Goal: Task Accomplishment & Management: Manage account settings

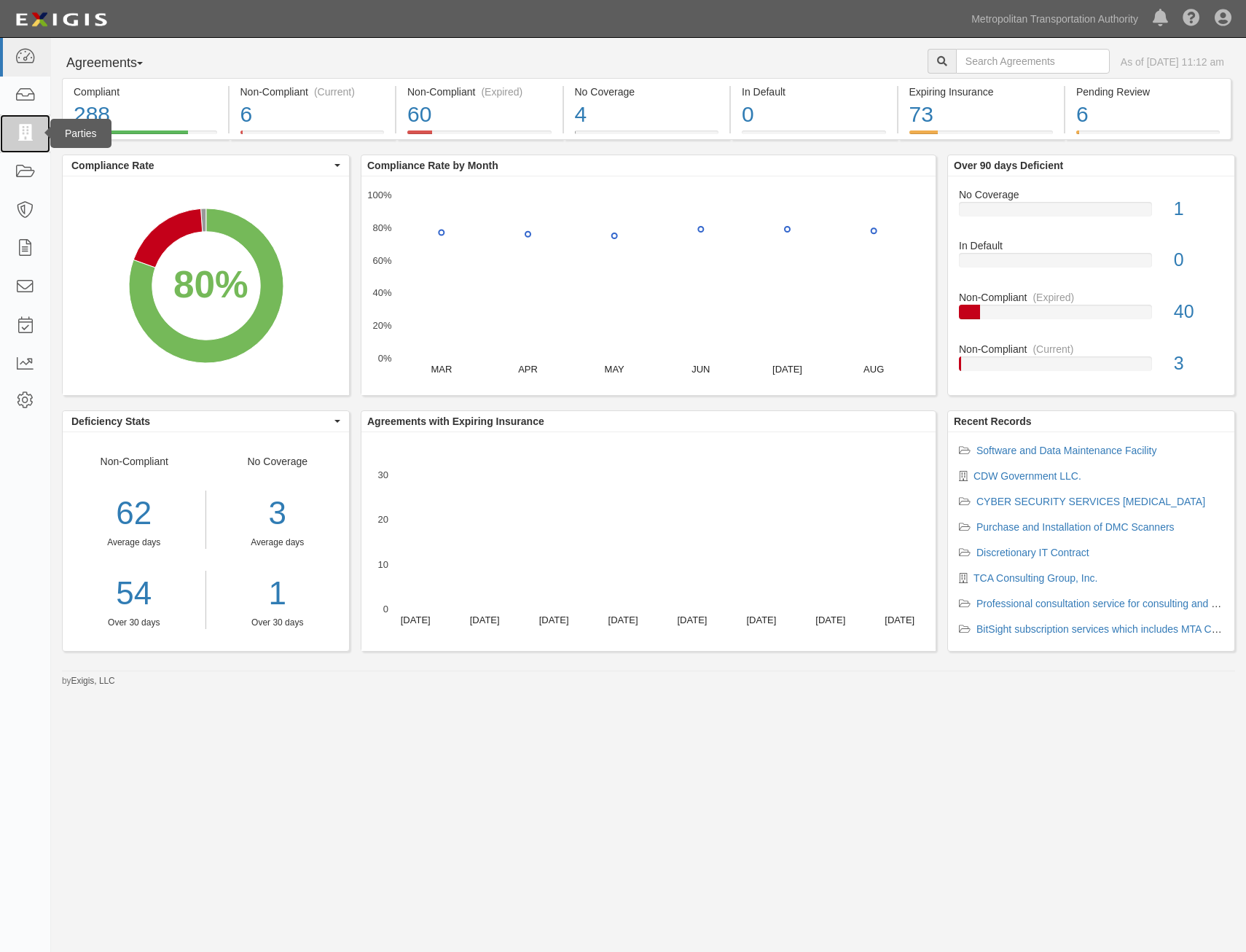
click at [30, 136] on icon at bounding box center [24, 133] width 20 height 17
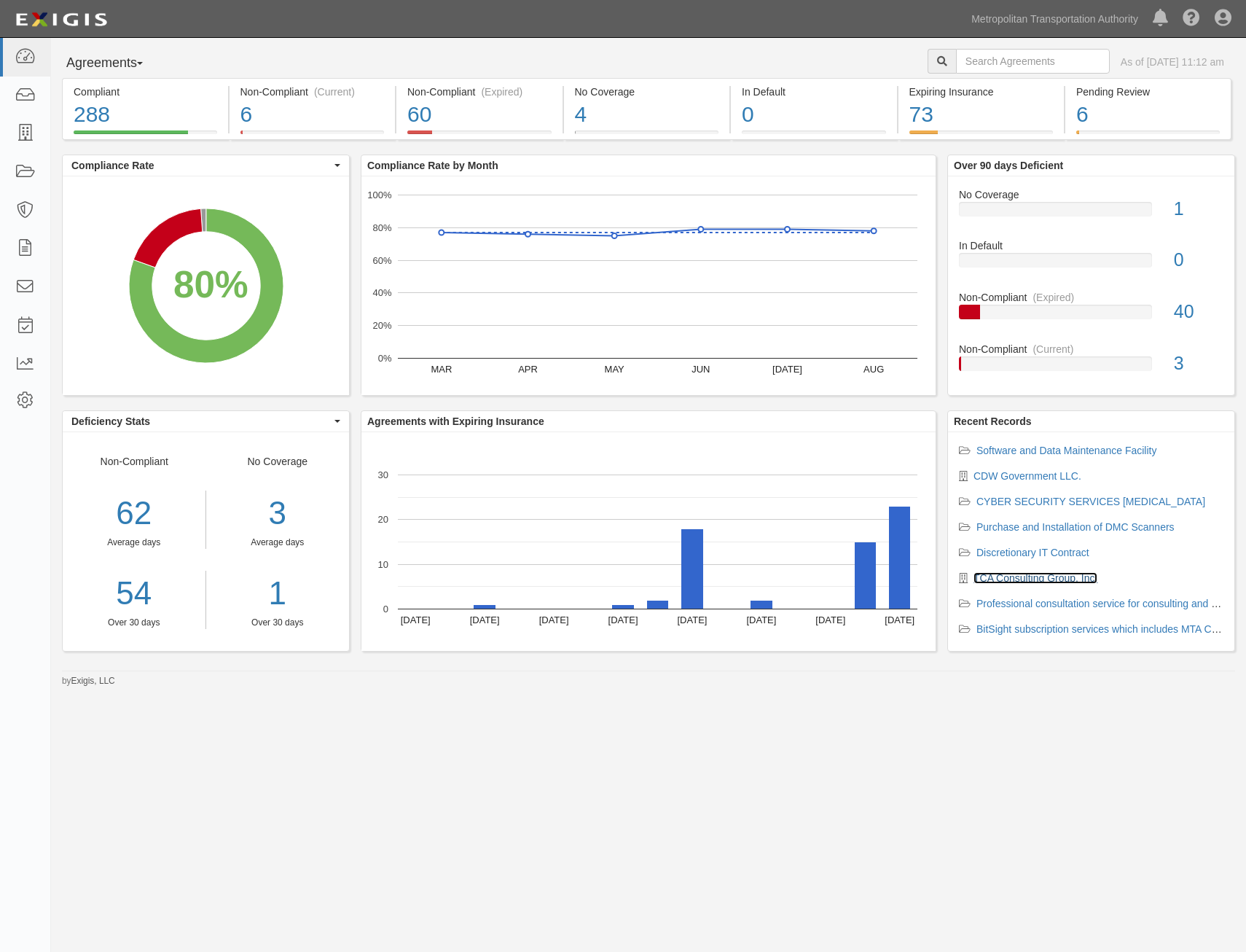
click at [1045, 583] on link "TCA Consulting Group, Inc." at bounding box center [1036, 578] width 124 height 12
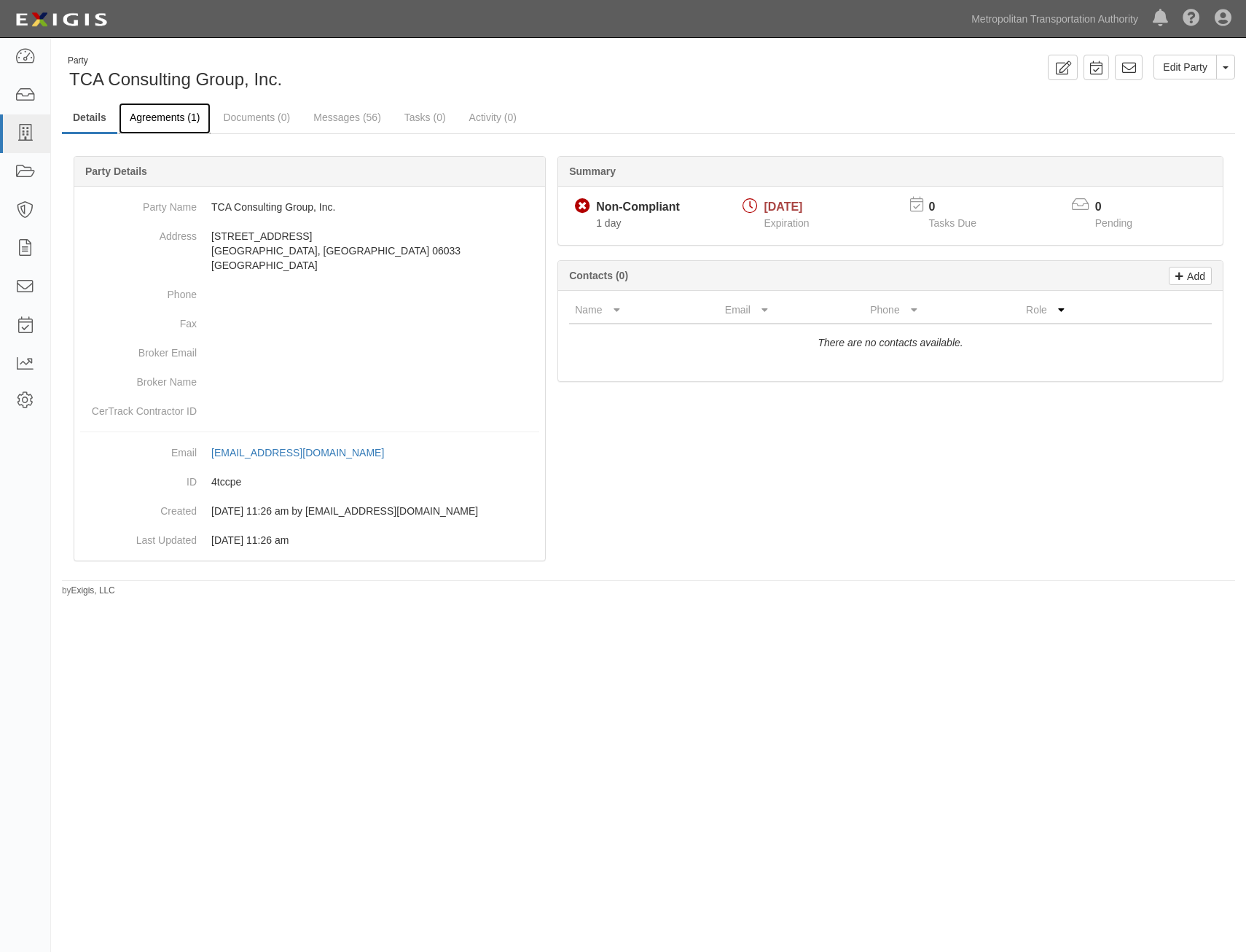
click at [141, 120] on link "Agreements (1)" at bounding box center [164, 119] width 92 height 31
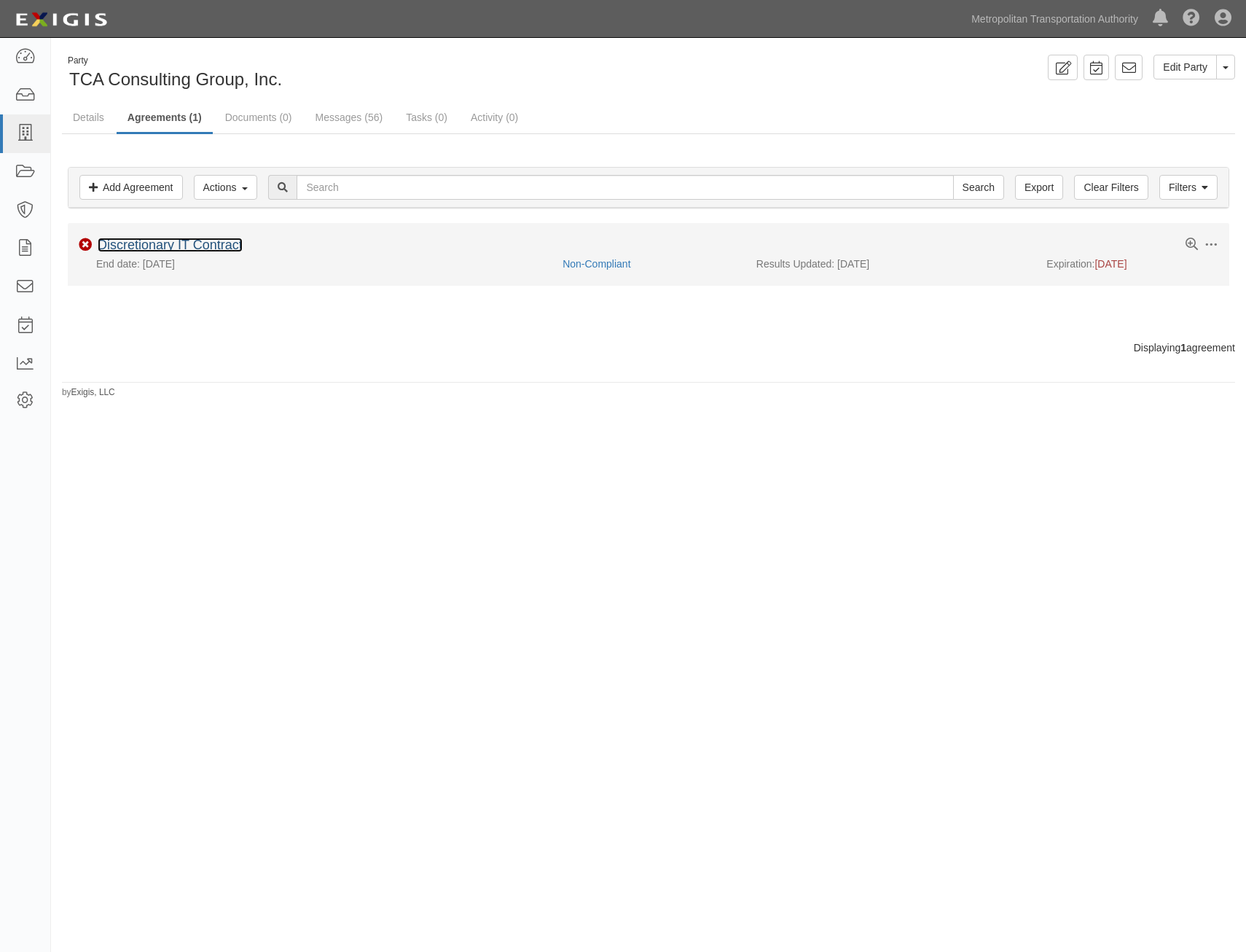
click at [218, 244] on link "Discretionary IT Contract" at bounding box center [170, 245] width 145 height 15
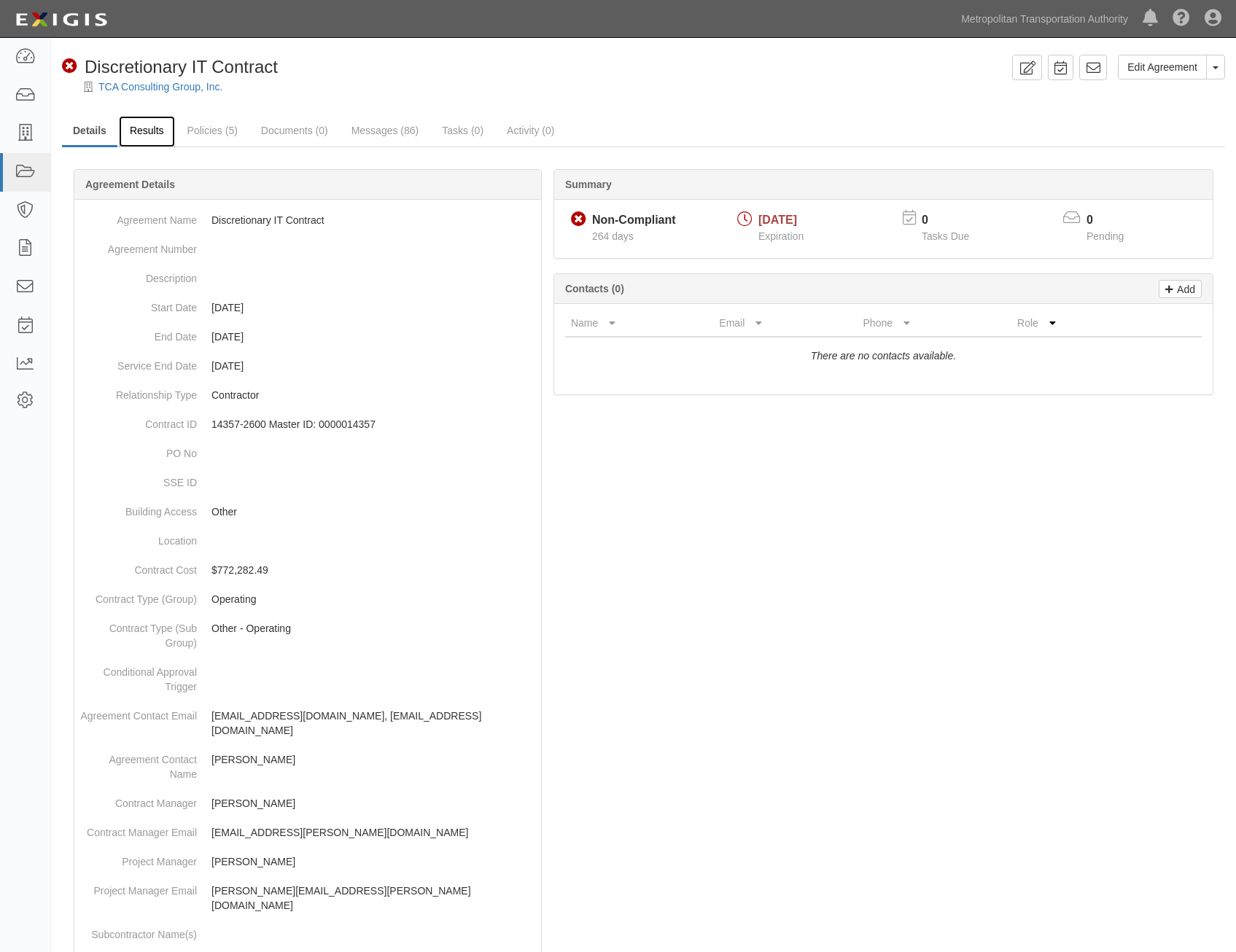
click at [141, 140] on link "Results" at bounding box center [147, 131] width 56 height 31
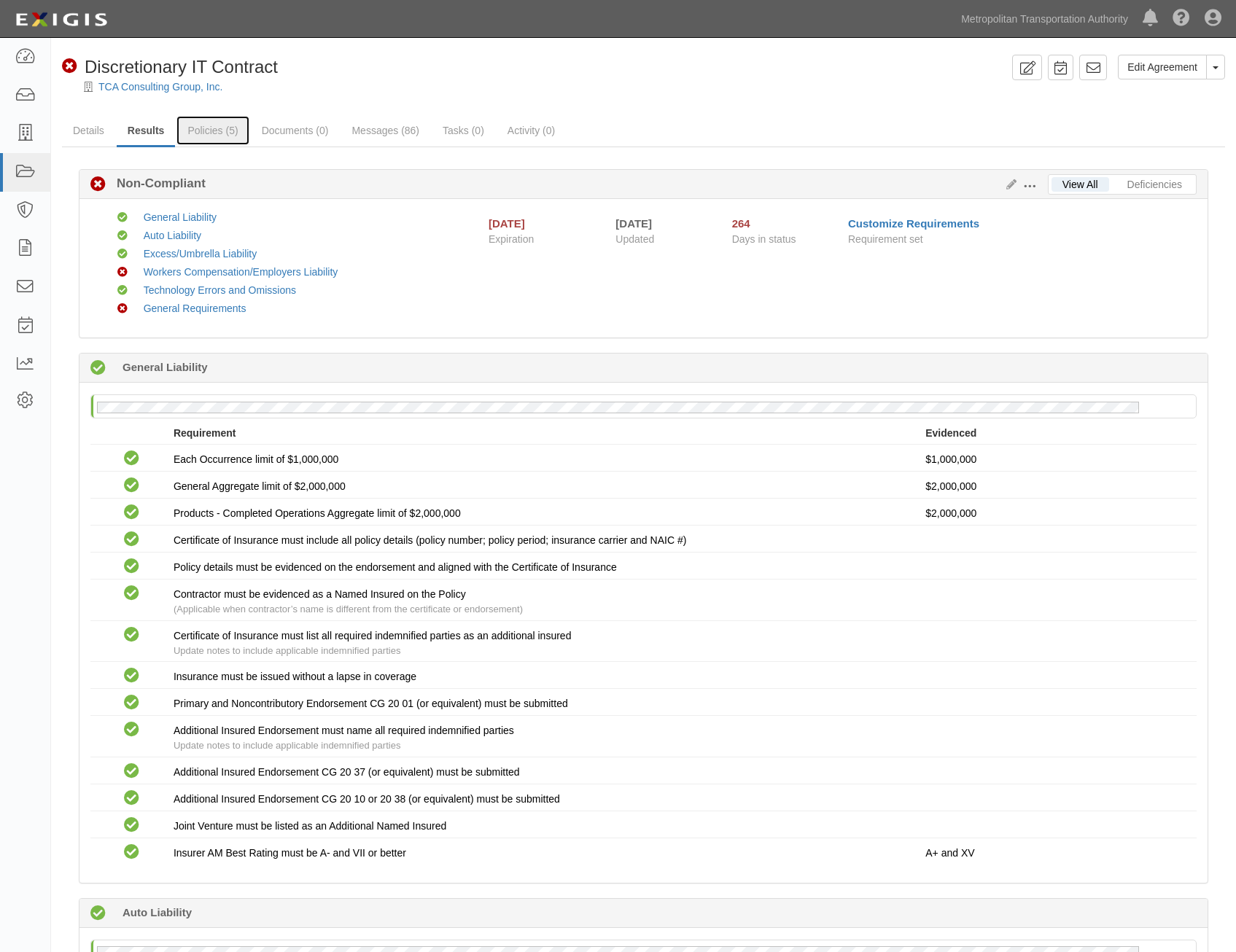
click at [209, 133] on link "Policies (5)" at bounding box center [213, 130] width 72 height 29
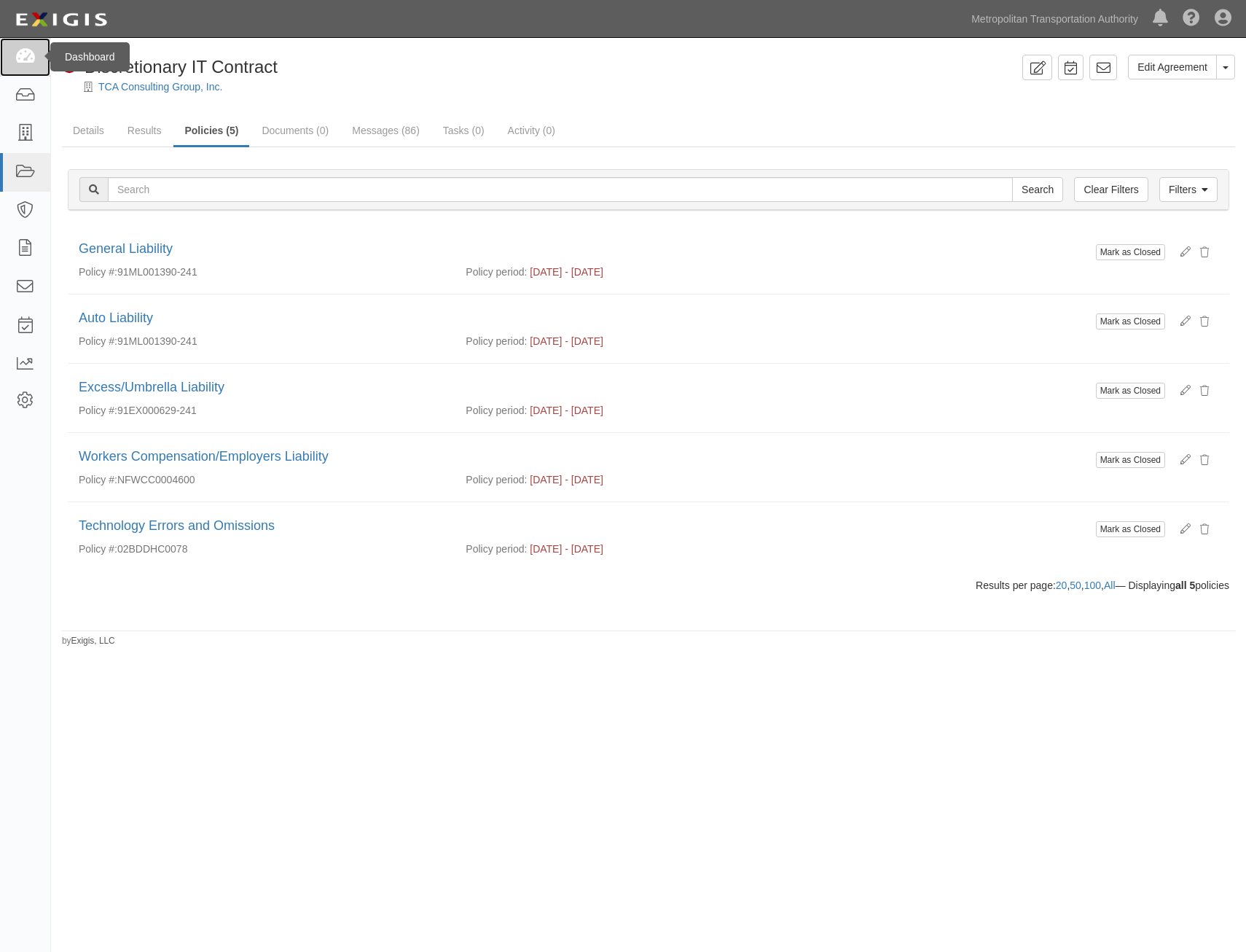
click at [23, 60] on icon at bounding box center [24, 56] width 20 height 17
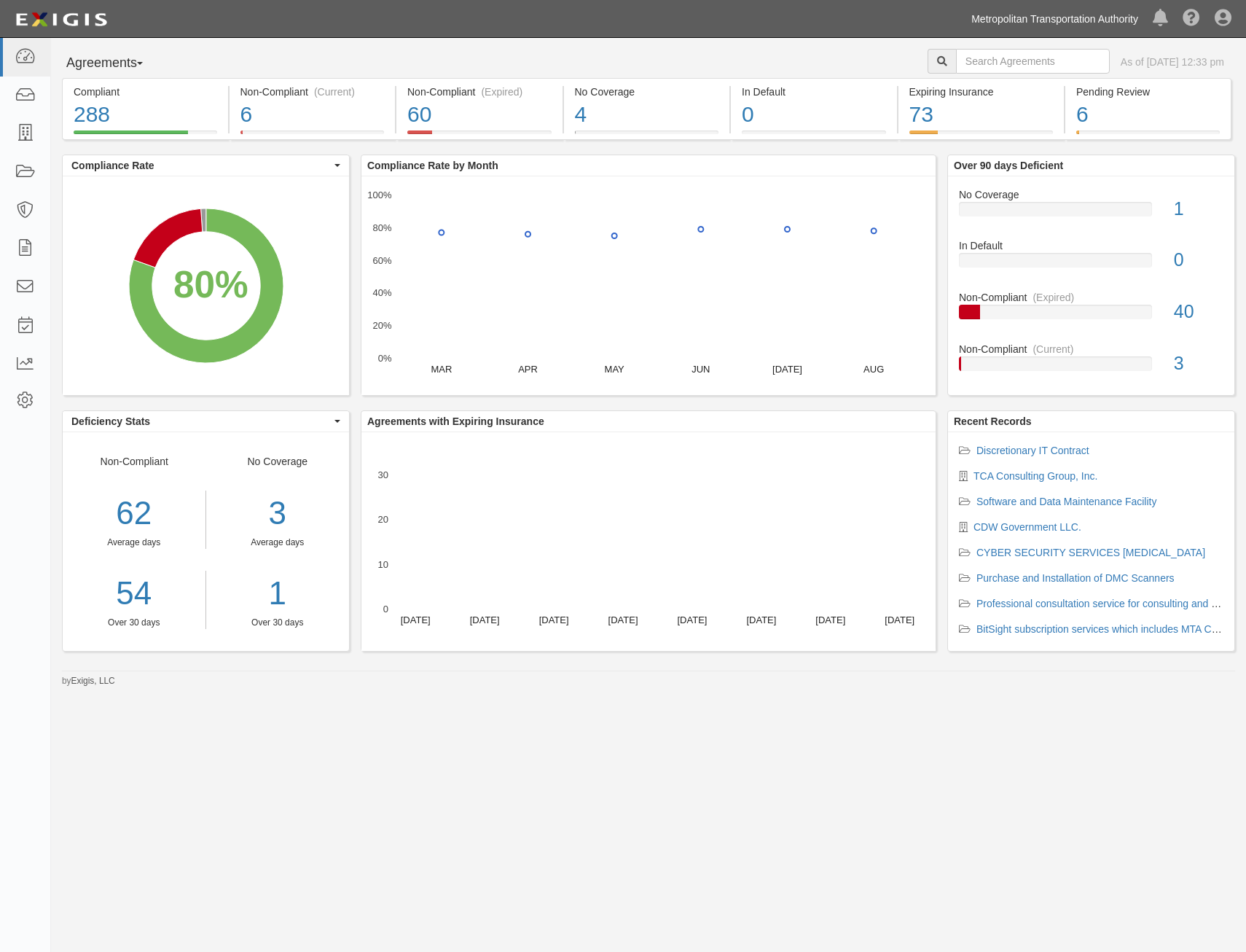
click at [1069, 23] on link "Metropolitan Transportation Authority" at bounding box center [1055, 19] width 182 height 29
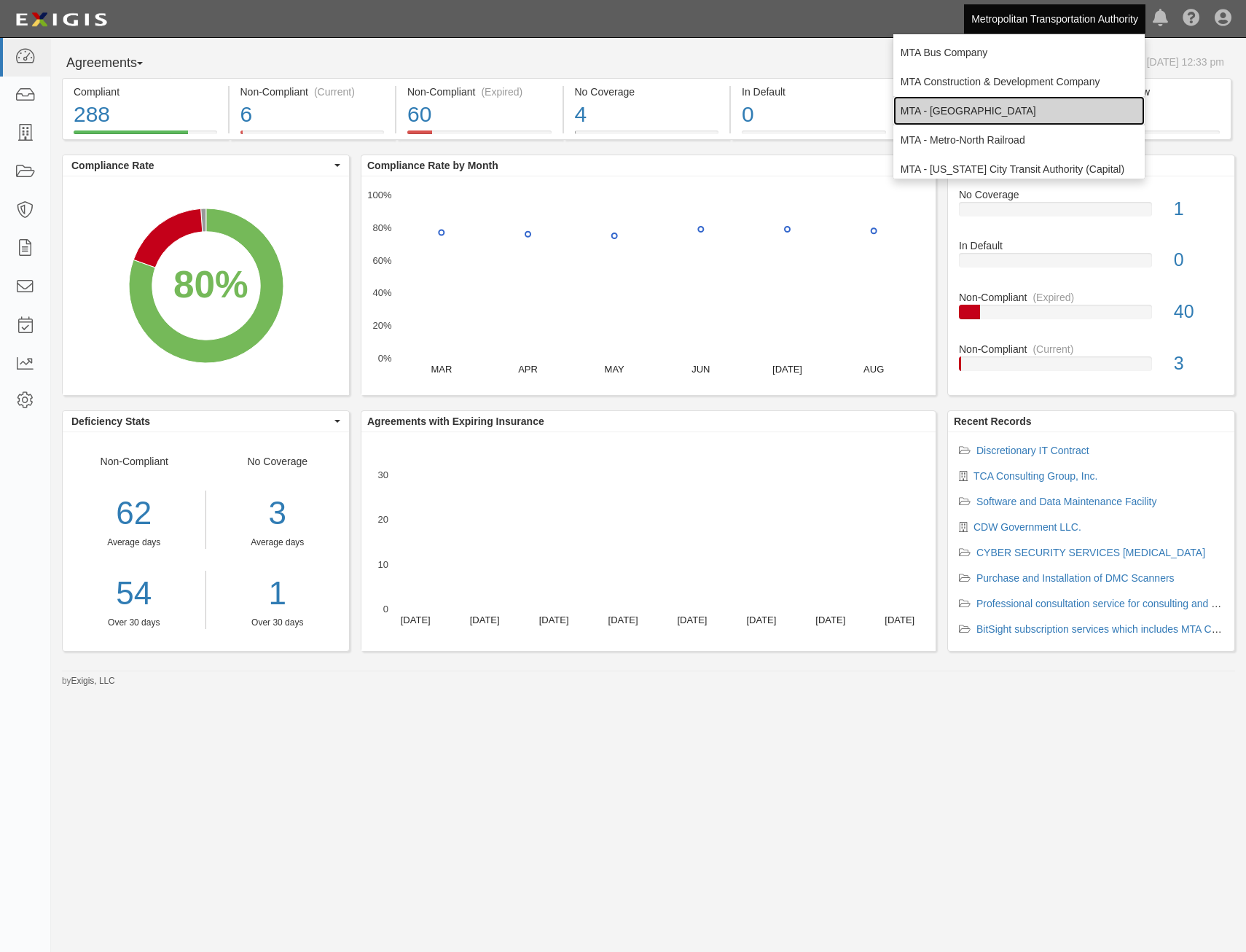
click at [1039, 110] on link "MTA - [GEOGRAPHIC_DATA]" at bounding box center [1019, 111] width 252 height 29
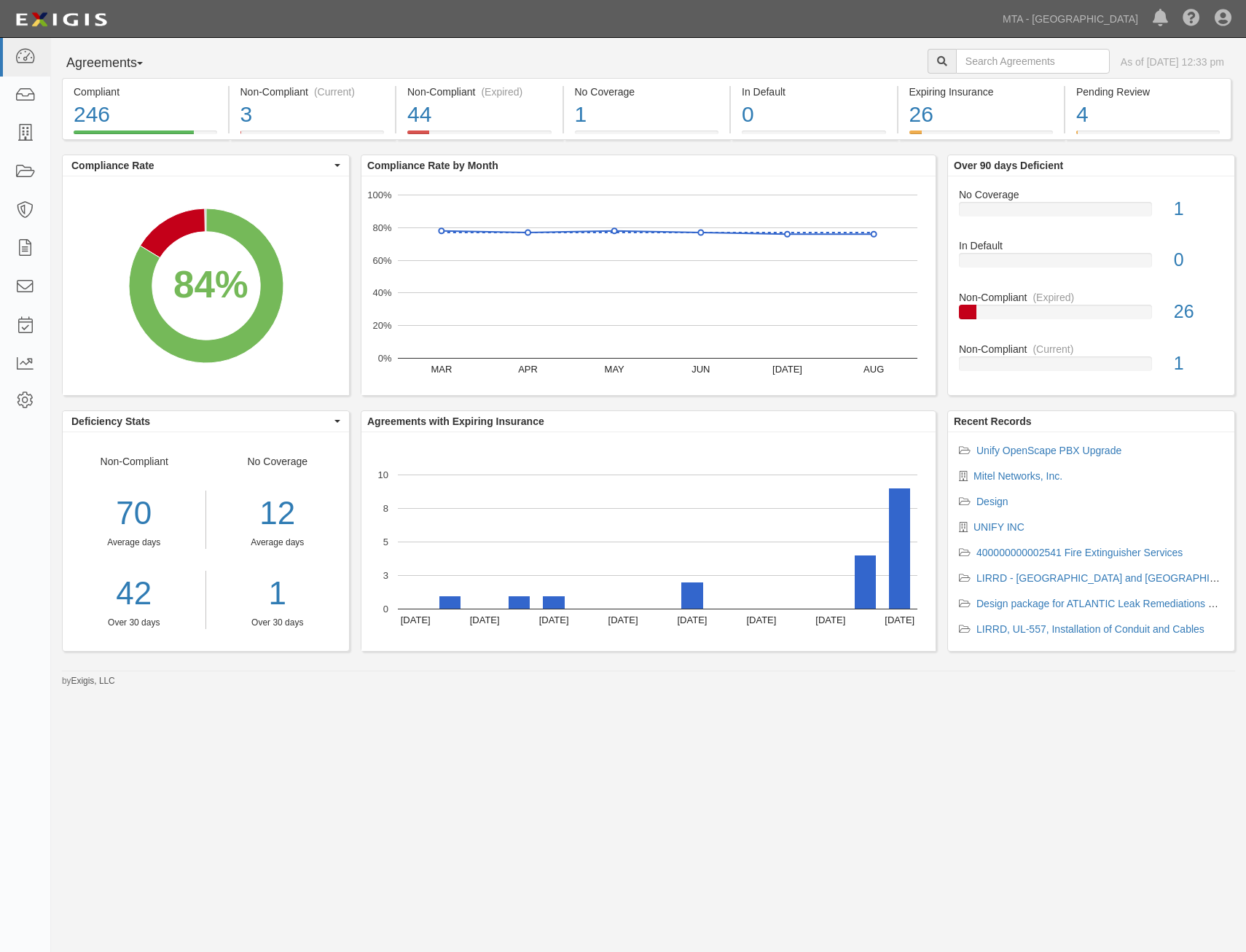
click at [853, 764] on div "Agreements Parties Agreements Coverages As of Sep 16, 2025 12:33 pm Compliant 2…" at bounding box center [623, 466] width 1246 height 857
click at [1093, 762] on div "Agreements Parties Agreements Coverages As of Sep 16, 2025 12:33 pm Compliant 2…" at bounding box center [623, 466] width 1246 height 857
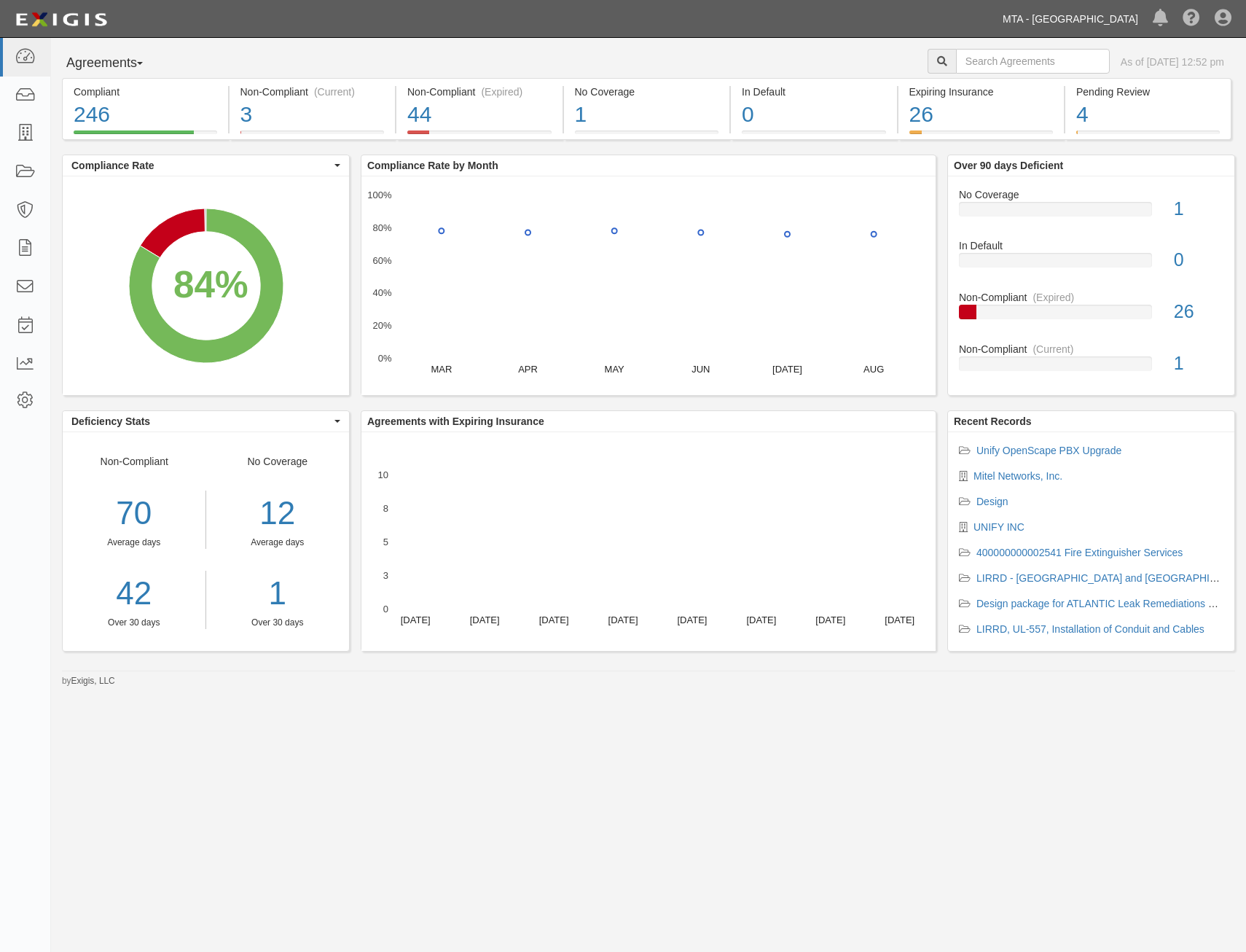
click at [1079, 25] on link "MTA - [GEOGRAPHIC_DATA]" at bounding box center [1070, 19] width 151 height 29
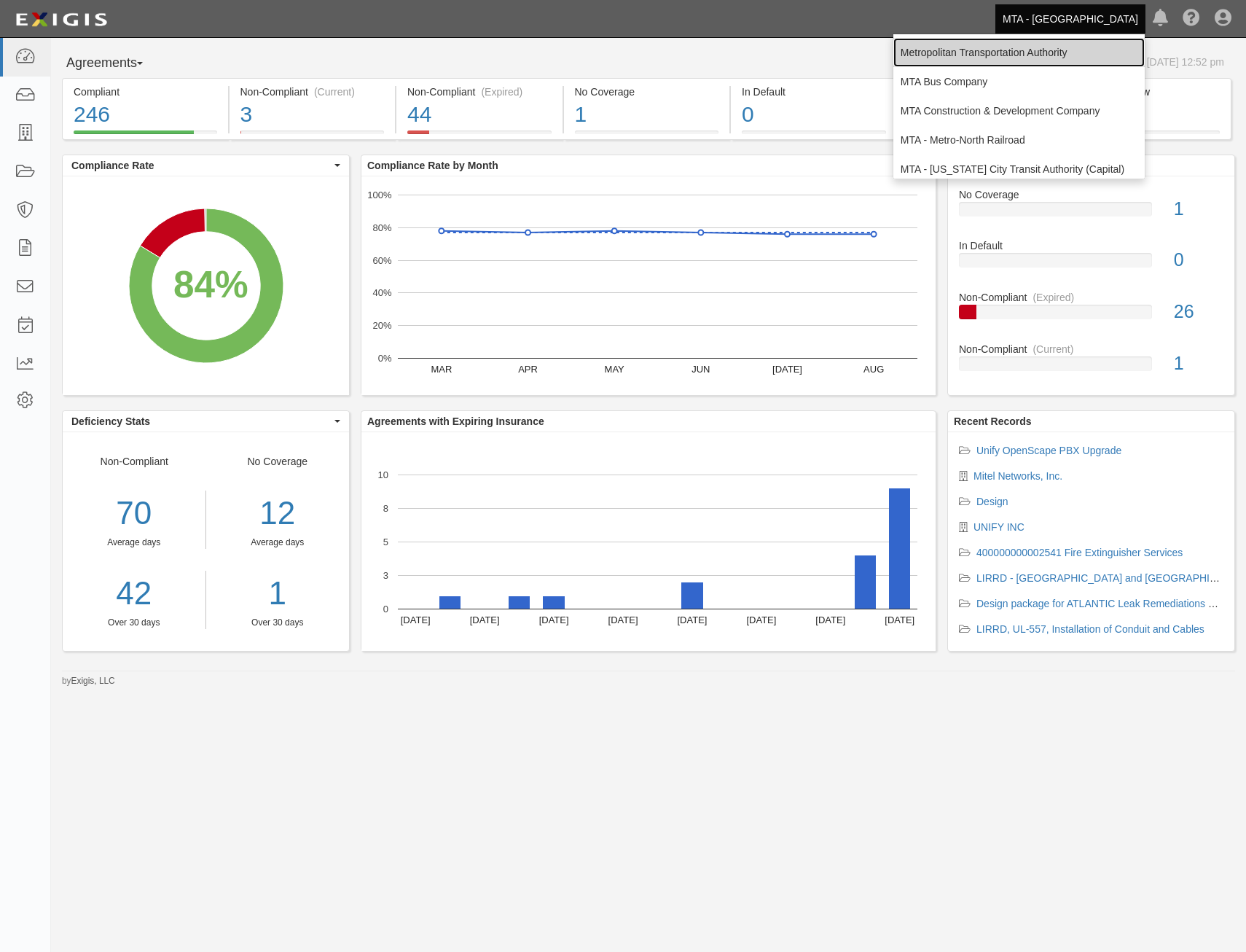
click at [1046, 51] on link "Metropolitan Transportation Authority" at bounding box center [1019, 52] width 252 height 29
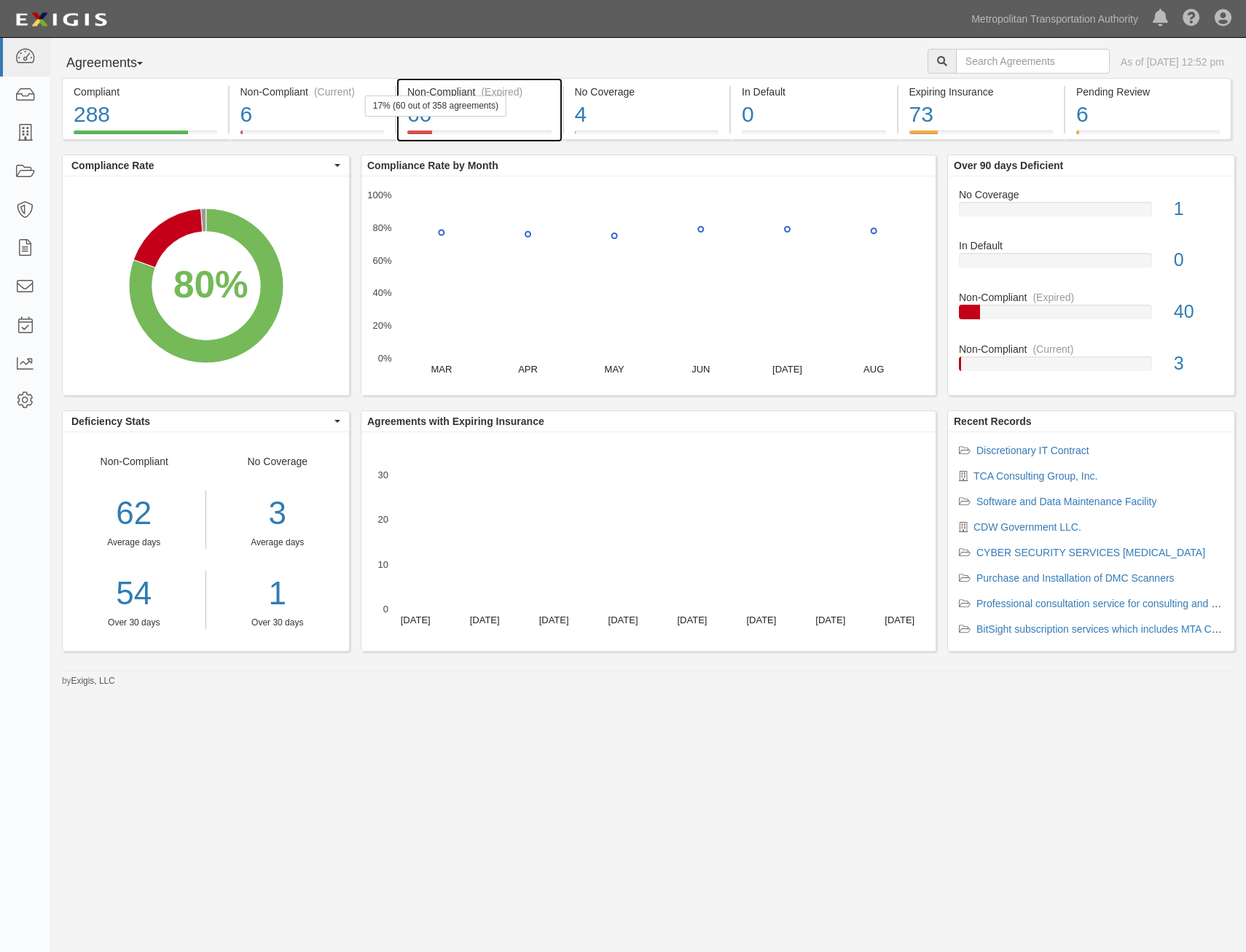
click at [501, 119] on div "60" at bounding box center [480, 115] width 145 height 31
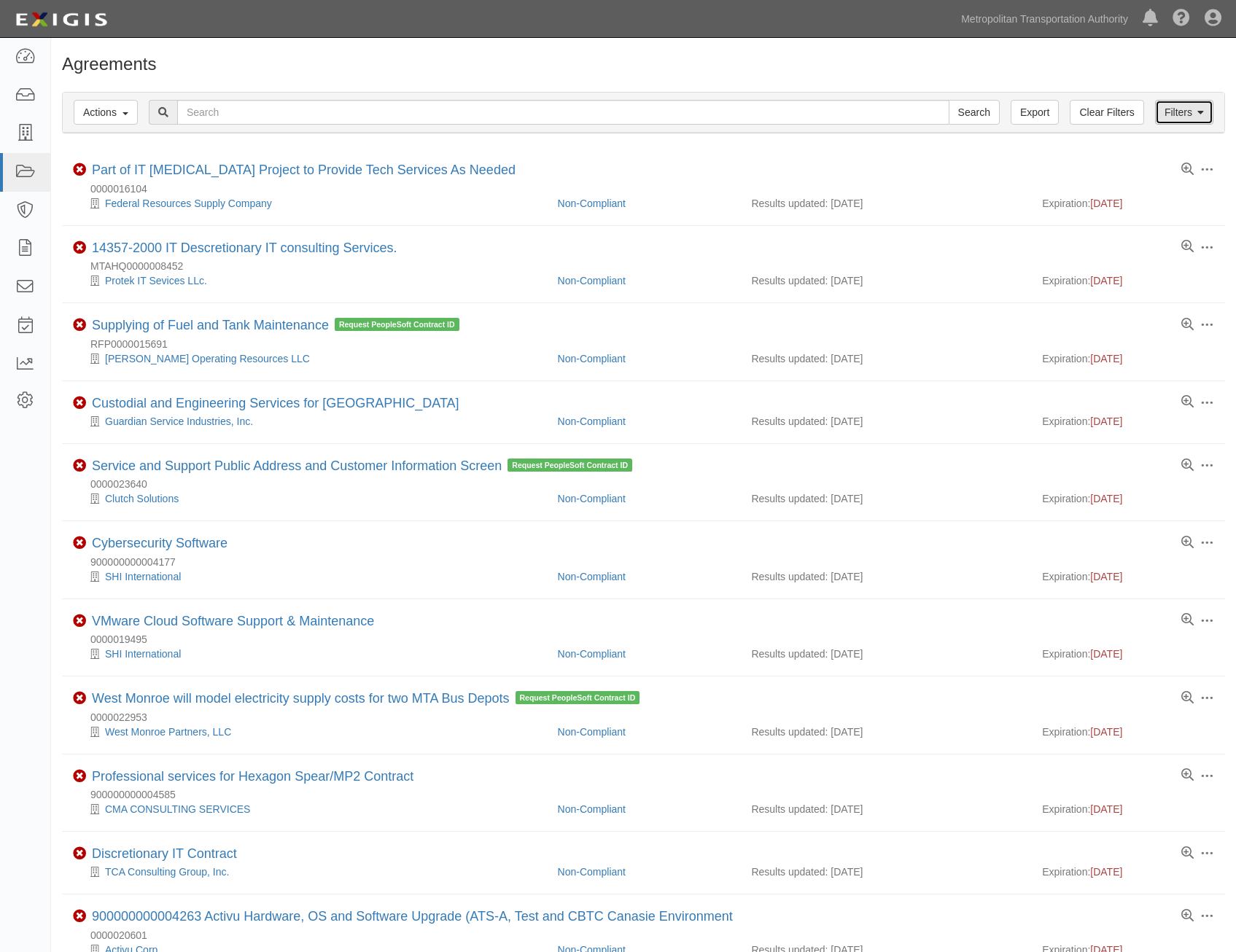
click at [1180, 103] on link "Filters" at bounding box center [1184, 113] width 58 height 25
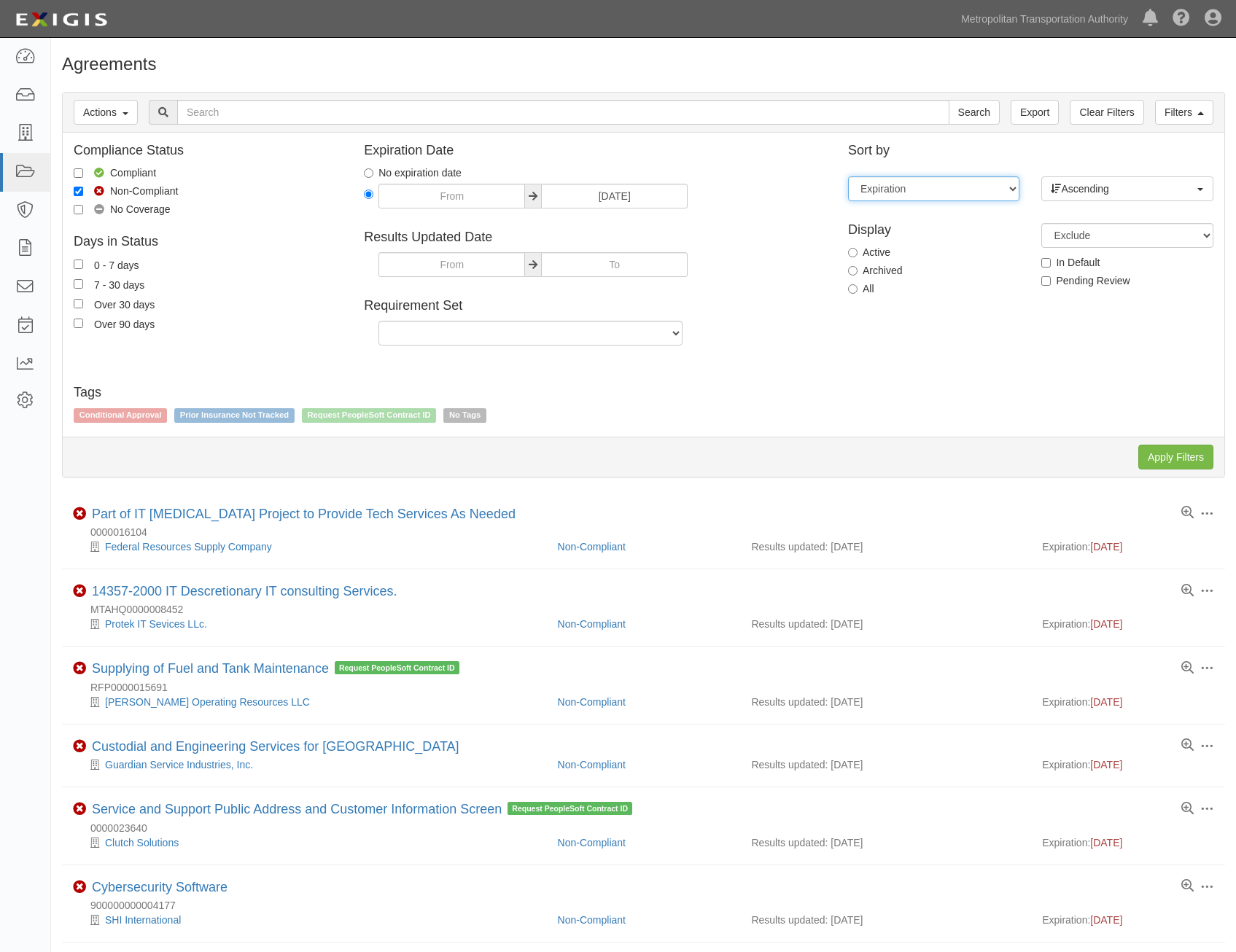
click at [948, 193] on select "Expiration End date Name Results updated" at bounding box center [934, 189] width 171 height 25
select select "ends_on"
click at [848, 177] on select "Expiration End date Name Results updated" at bounding box center [934, 189] width 171 height 25
click at [1187, 456] on input "Apply Filters" at bounding box center [1176, 458] width 75 height 25
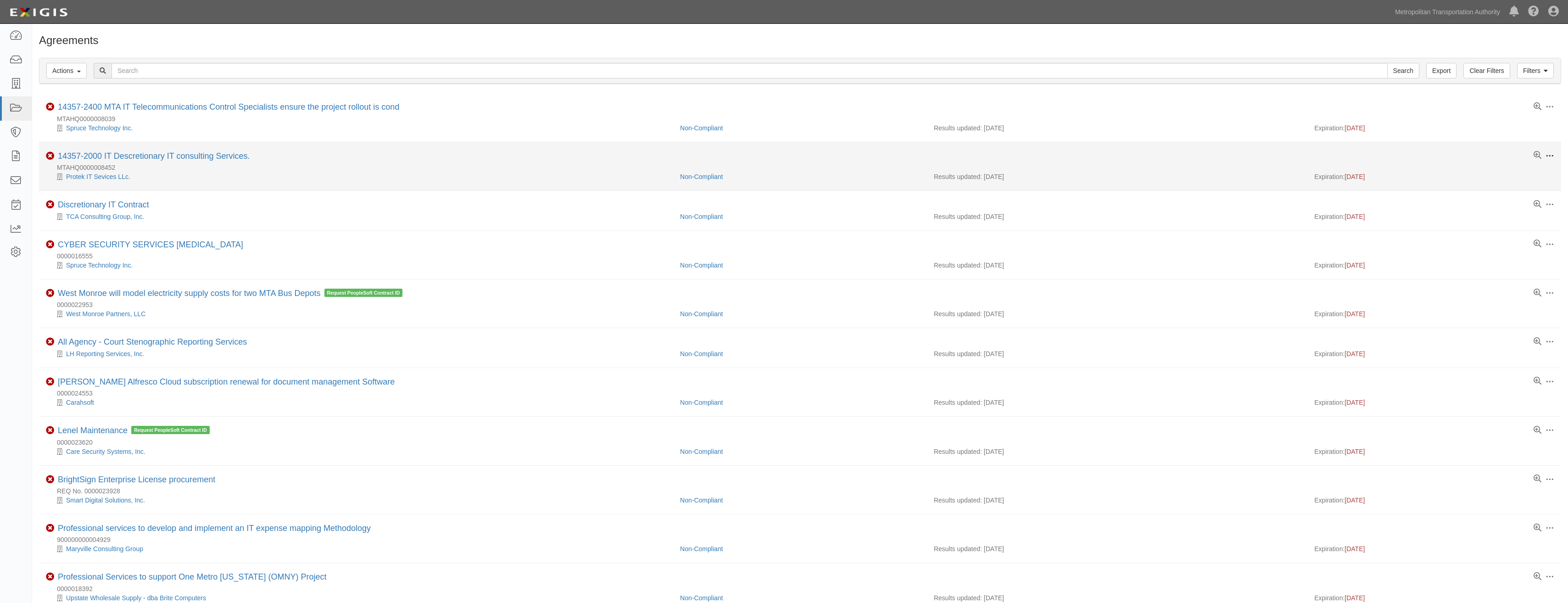
click at [777, 156] on span at bounding box center [1550, 156] width 9 height 9
click at [777, 224] on link "Archive" at bounding box center [1507, 223] width 73 height 17
click at [777, 222] on link "Archive" at bounding box center [1507, 223] width 73 height 17
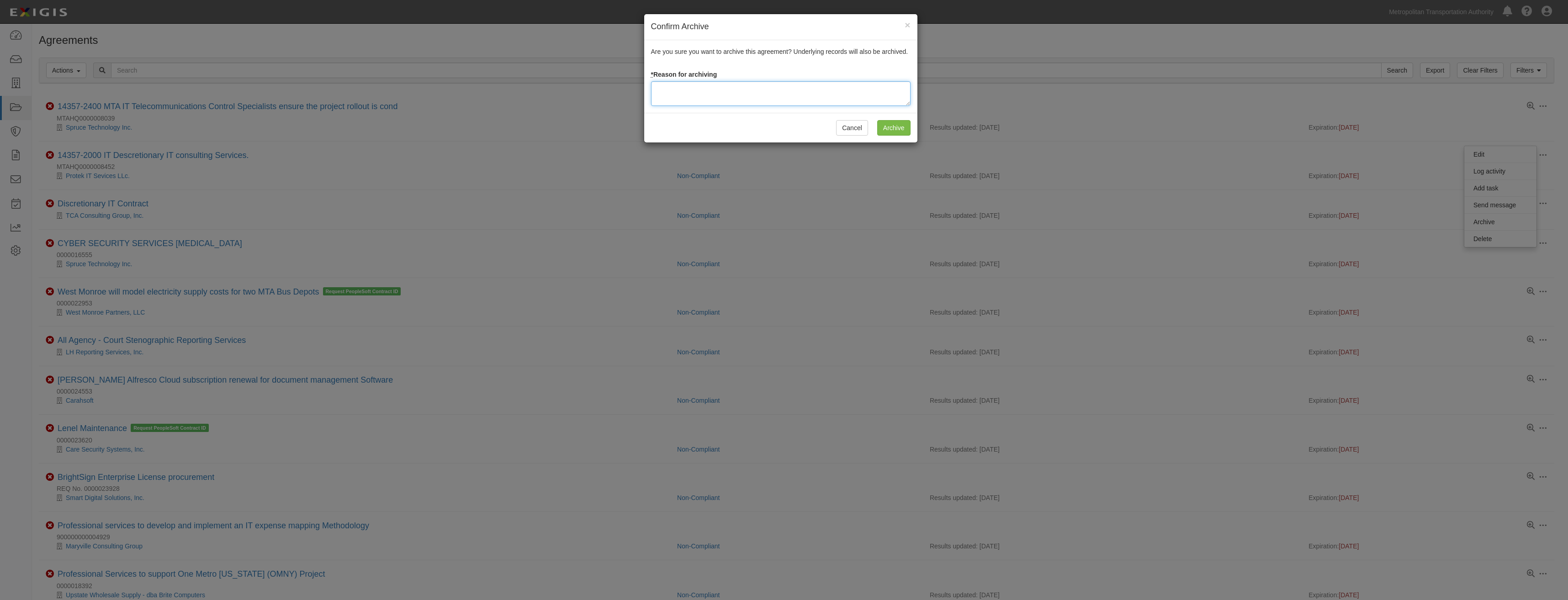
click at [774, 94] on textarea at bounding box center [781, 94] width 259 height 25
paste textarea "Closed"
type textarea "Closed"
click at [774, 127] on input "Archive" at bounding box center [894, 128] width 33 height 16
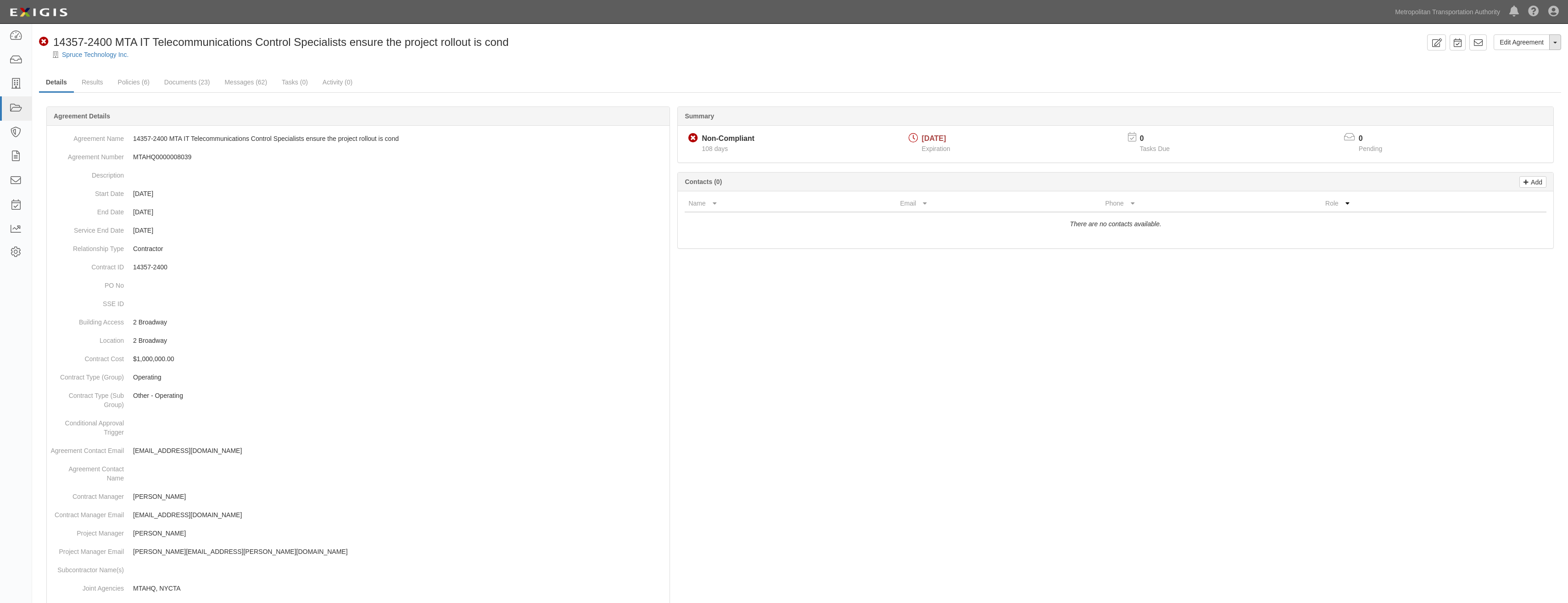
click at [1558, 46] on button "Toggle Agreement Dropdown" at bounding box center [1555, 42] width 12 height 16
click at [1528, 70] on link "Archive Agreement" at bounding box center [1524, 72] width 73 height 12
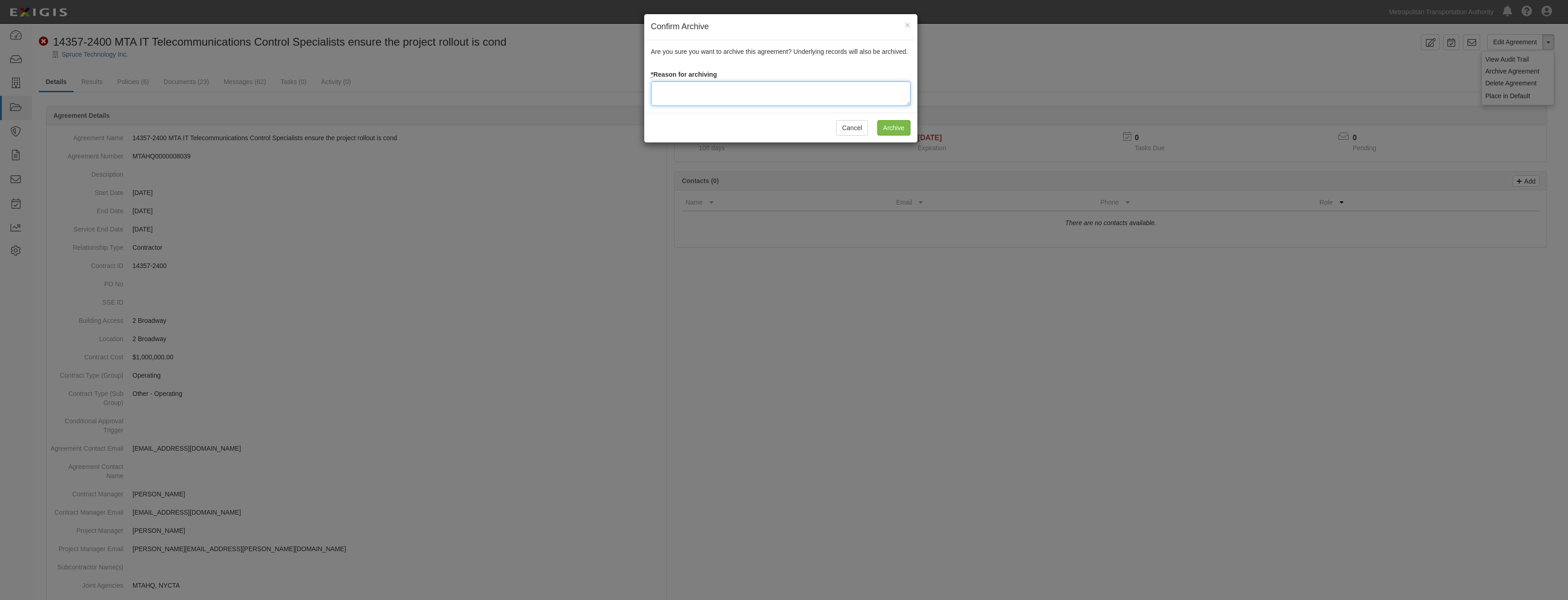
click at [795, 83] on textarea at bounding box center [781, 94] width 259 height 25
click at [671, 91] on textarea "Closed" at bounding box center [781, 94] width 259 height 25
type textarea "Closed"
click at [908, 127] on input "Archive" at bounding box center [894, 128] width 33 height 16
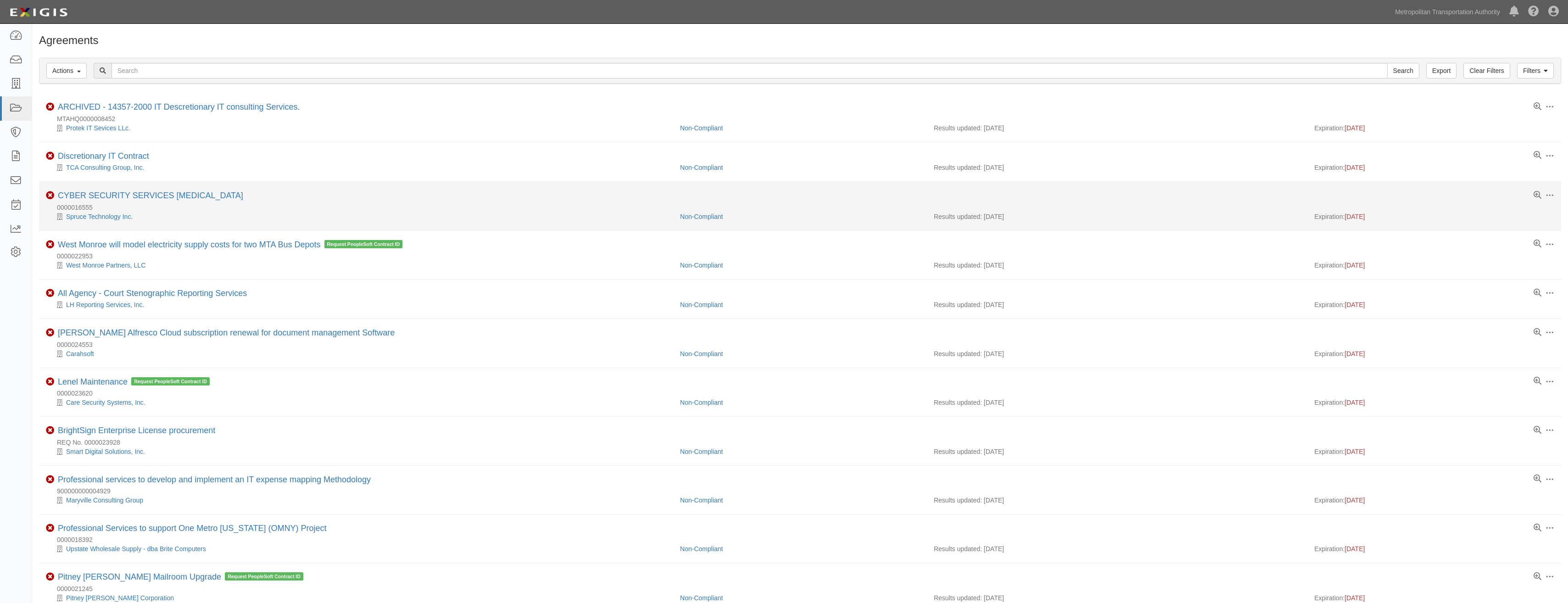
click at [786, 218] on div "Non-Compliant" at bounding box center [800, 216] width 254 height 9
click at [1549, 193] on span at bounding box center [1550, 196] width 9 height 9
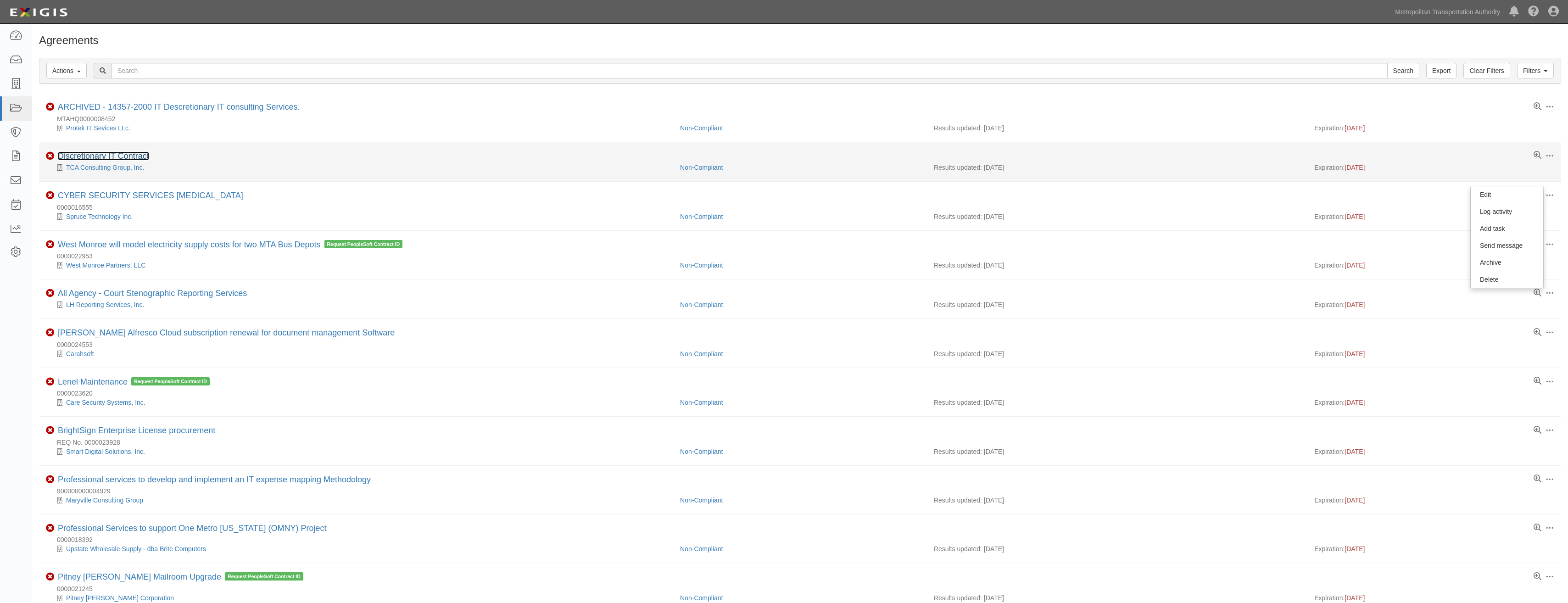
click at [140, 155] on link "Discretionary IT Contract" at bounding box center [103, 156] width 91 height 9
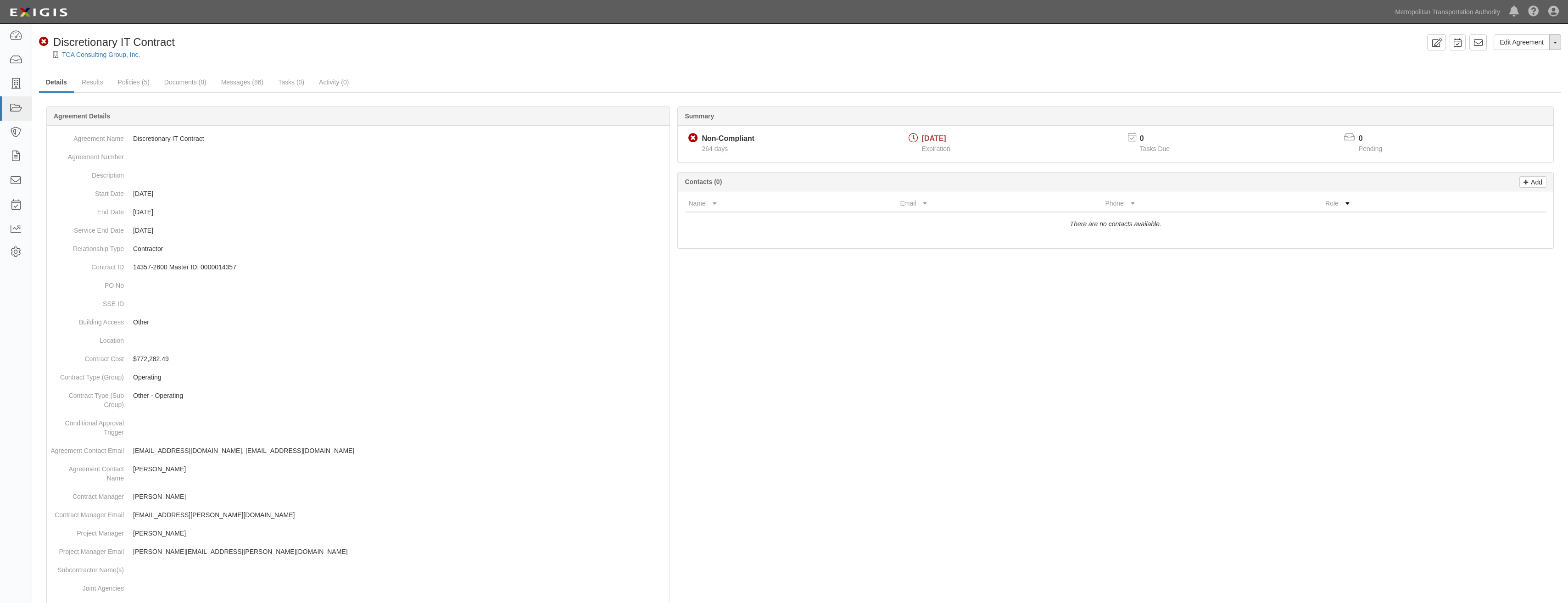
click at [1553, 47] on button "Toggle Agreement Dropdown" at bounding box center [1555, 42] width 12 height 16
click at [1525, 72] on link "Archive Agreement" at bounding box center [1524, 72] width 73 height 12
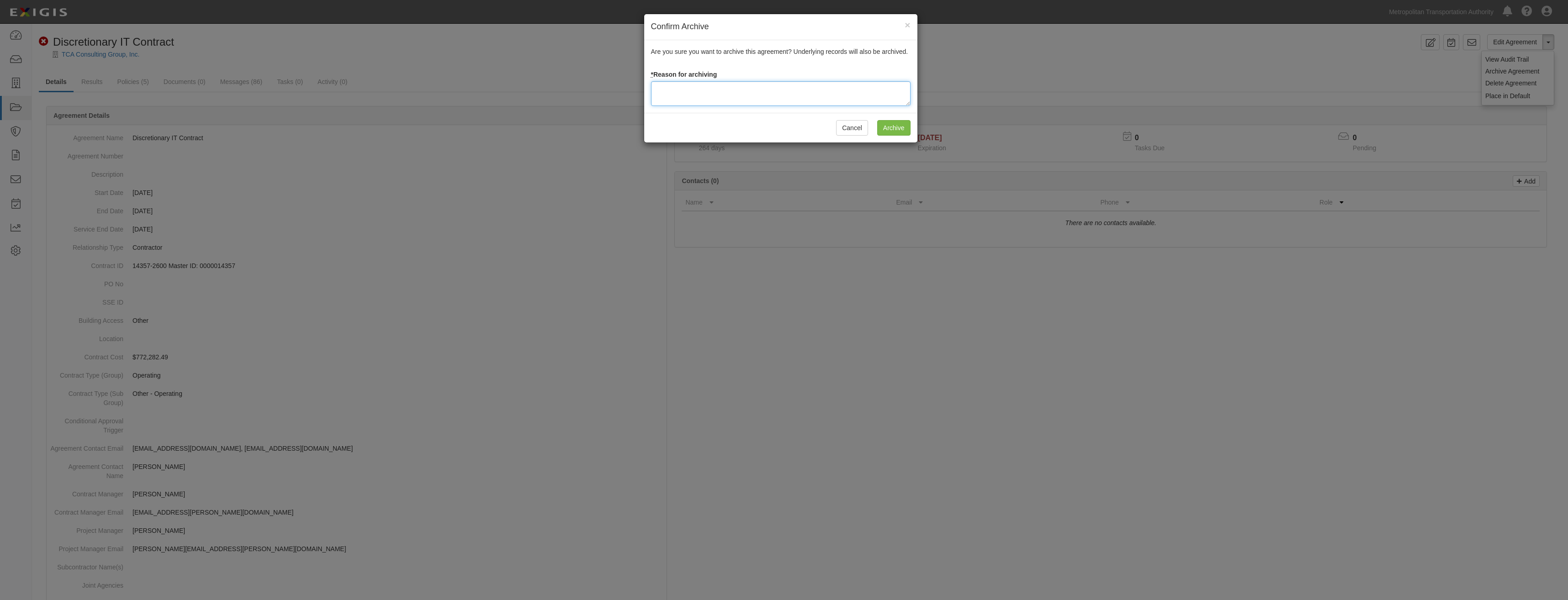
click at [787, 85] on textarea at bounding box center [781, 94] width 259 height 25
paste textarea "Closed"
type textarea "Closed"
click at [899, 125] on input "Archive" at bounding box center [894, 128] width 33 height 16
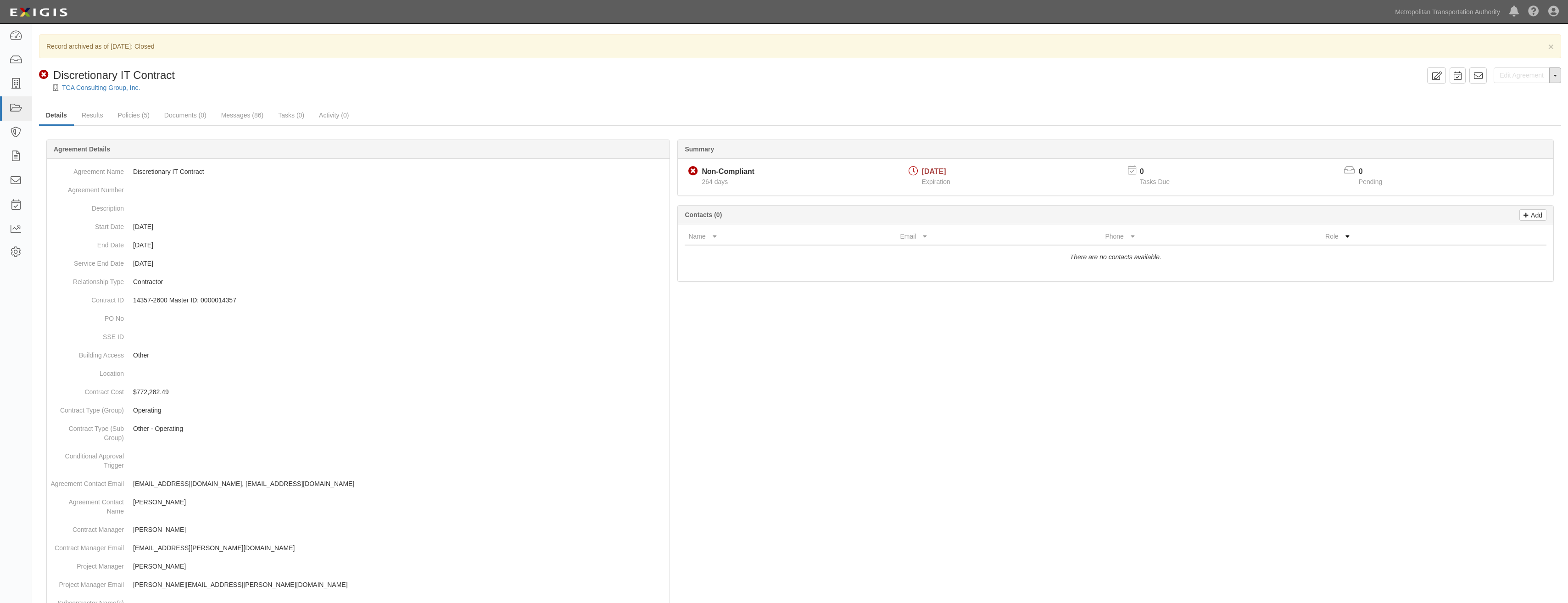
click at [1559, 76] on button "Toggle Agreement Dropdown" at bounding box center [1555, 75] width 12 height 16
click at [1522, 102] on link "Unarchive Agreement" at bounding box center [1523, 105] width 75 height 12
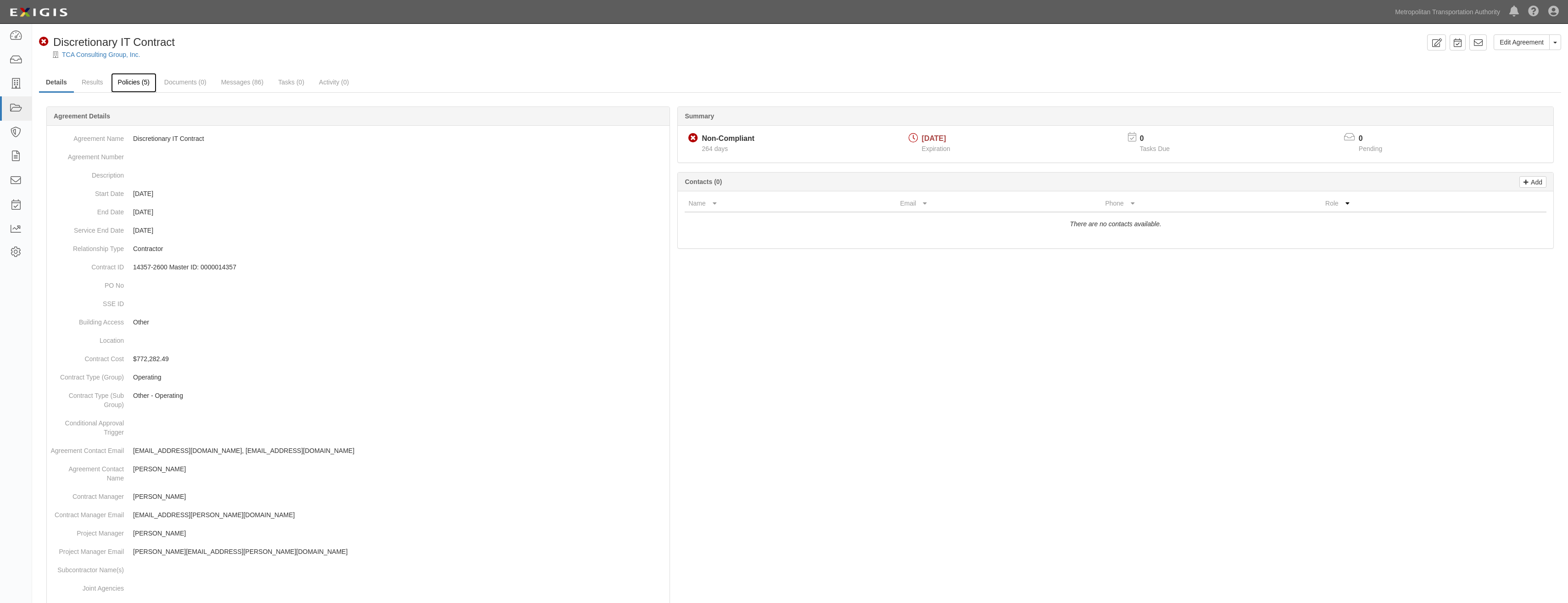
click at [136, 84] on link "Policies (5)" at bounding box center [134, 83] width 45 height 20
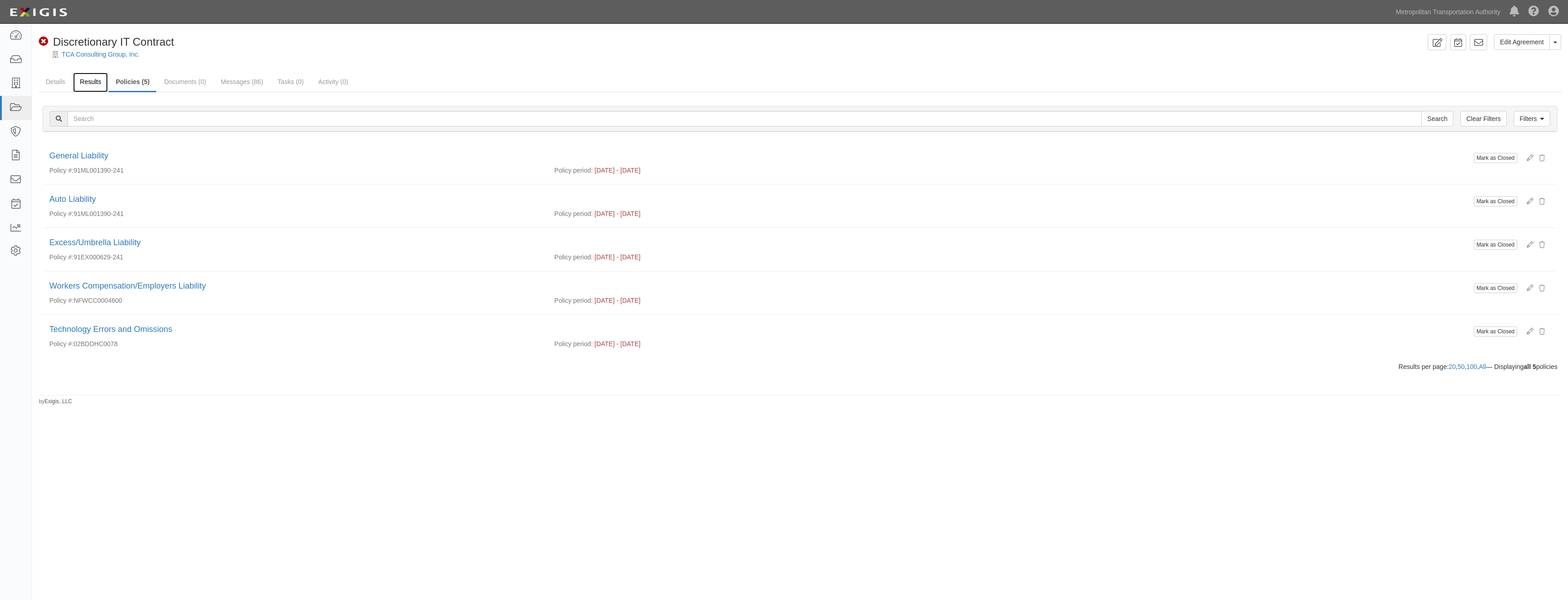
click at [96, 82] on link "Results" at bounding box center [91, 82] width 35 height 19
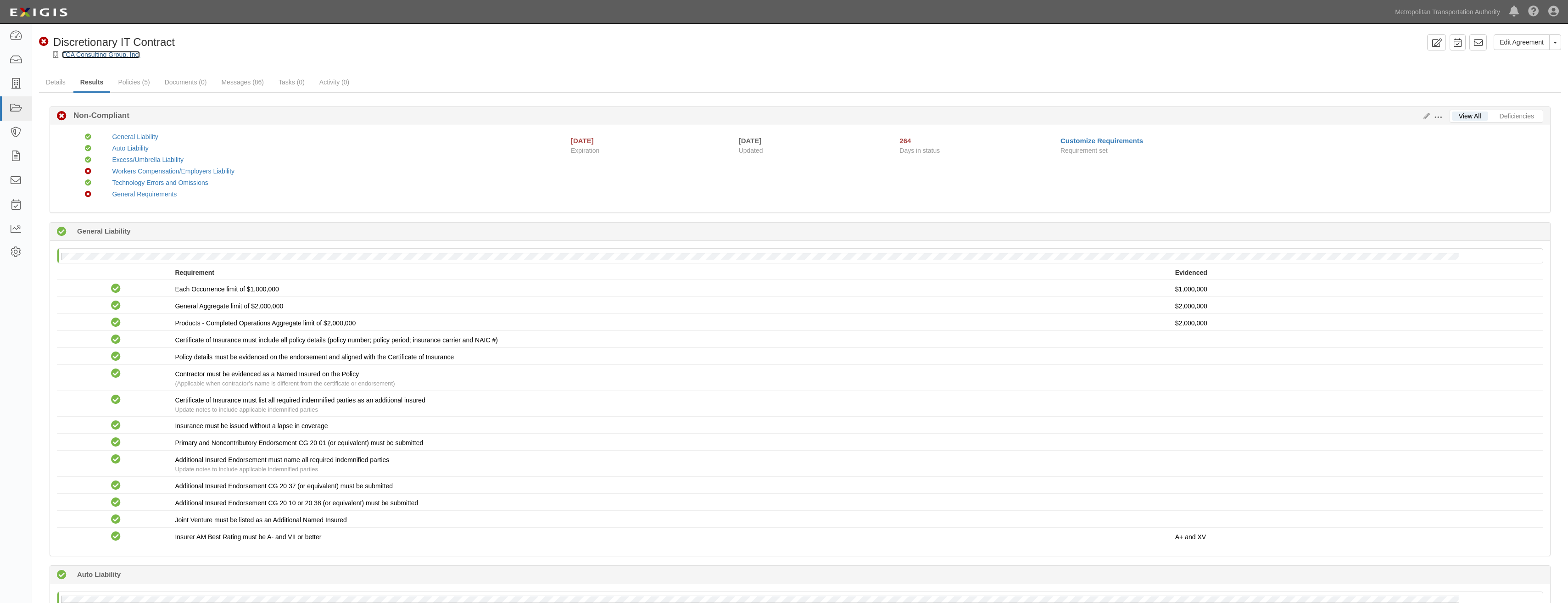
click at [119, 56] on link "TCA Consulting Group, Inc." at bounding box center [101, 54] width 78 height 7
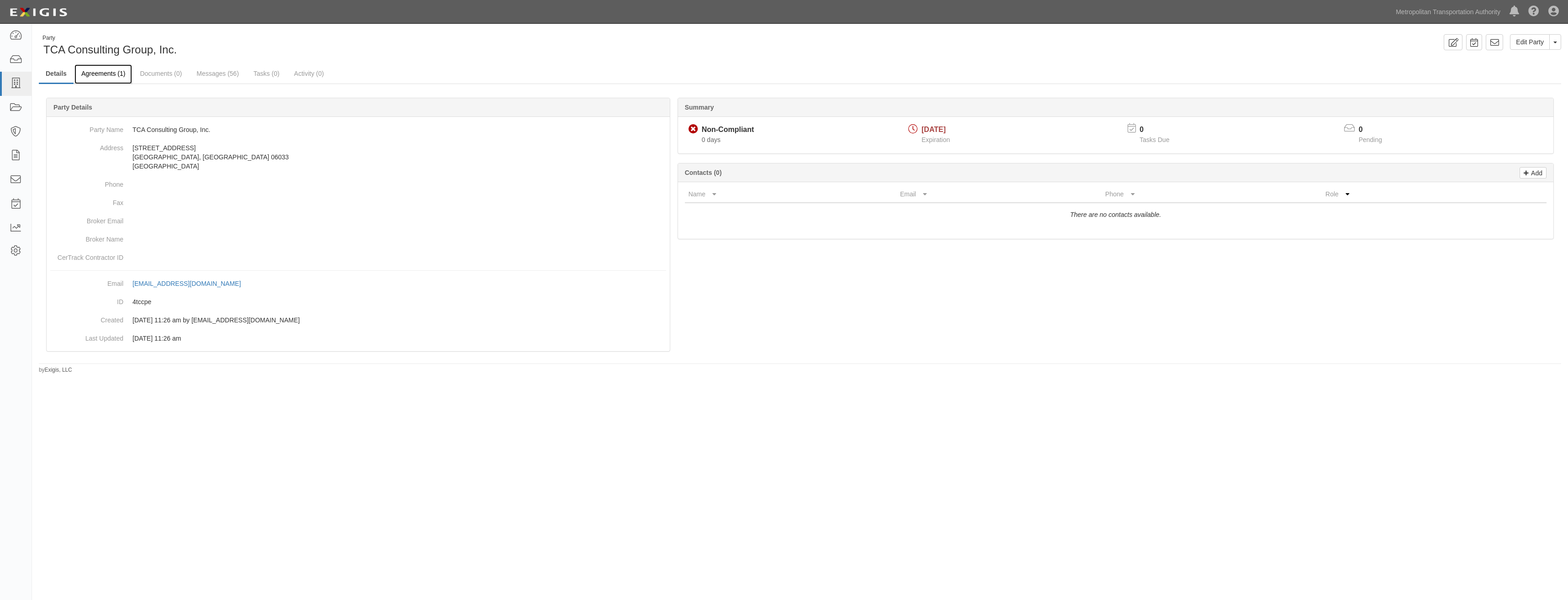
click at [102, 71] on link "Agreements (1)" at bounding box center [103, 74] width 58 height 19
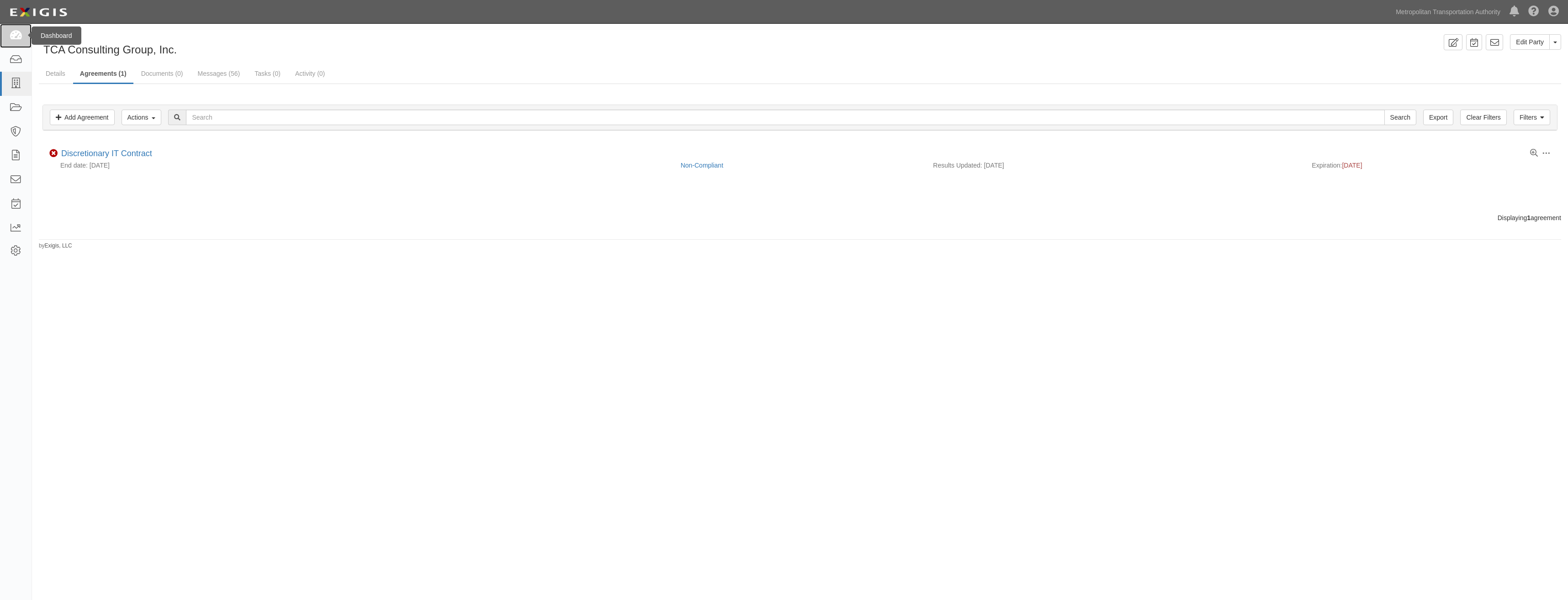
click at [12, 38] on icon at bounding box center [15, 35] width 13 height 10
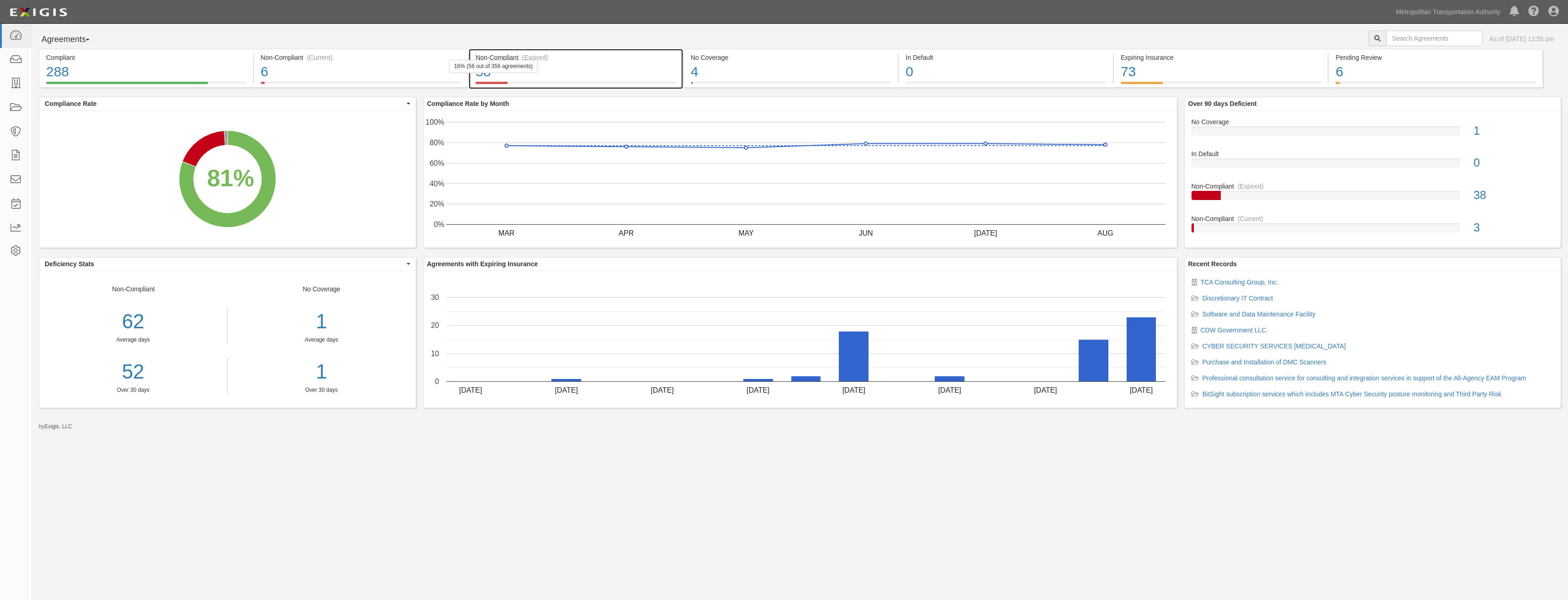
click at [575, 58] on div "Non-Compliant (Expired)" at bounding box center [576, 57] width 201 height 9
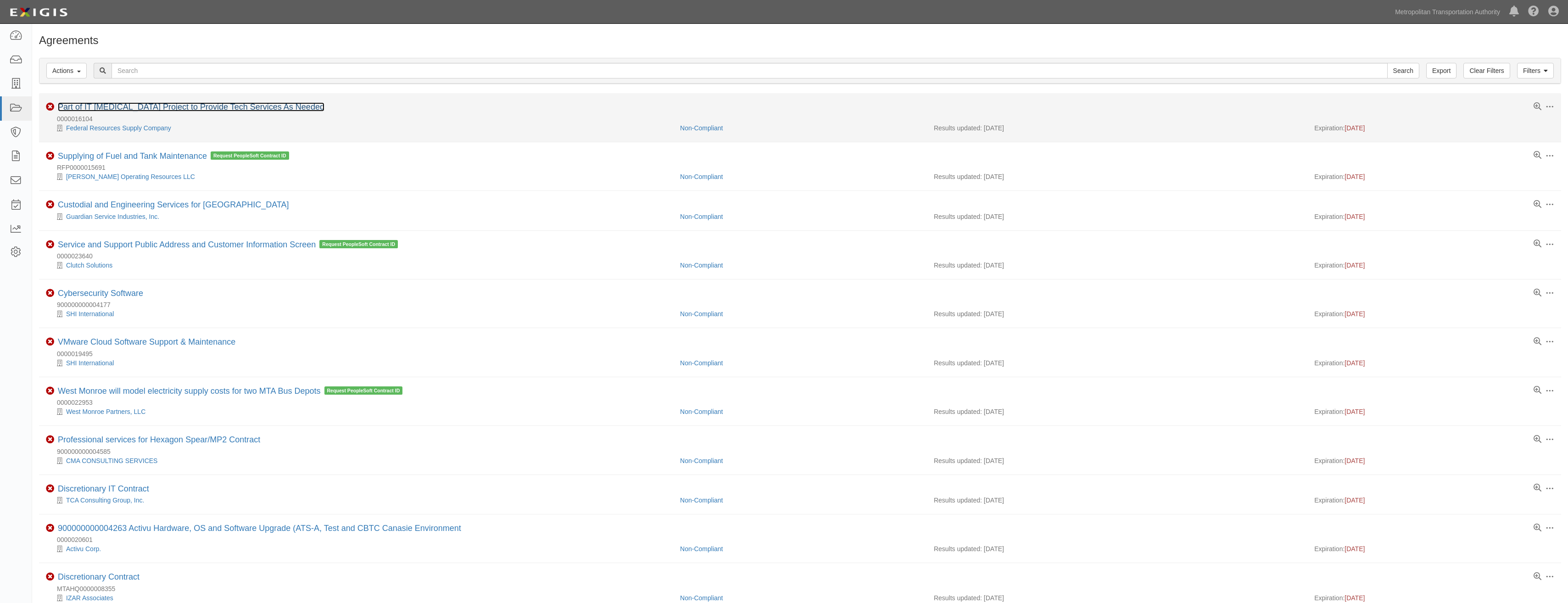
click at [216, 106] on link "Part of IT [MEDICAL_DATA] Project to Provide Tech Services As Needed" at bounding box center [191, 106] width 267 height 9
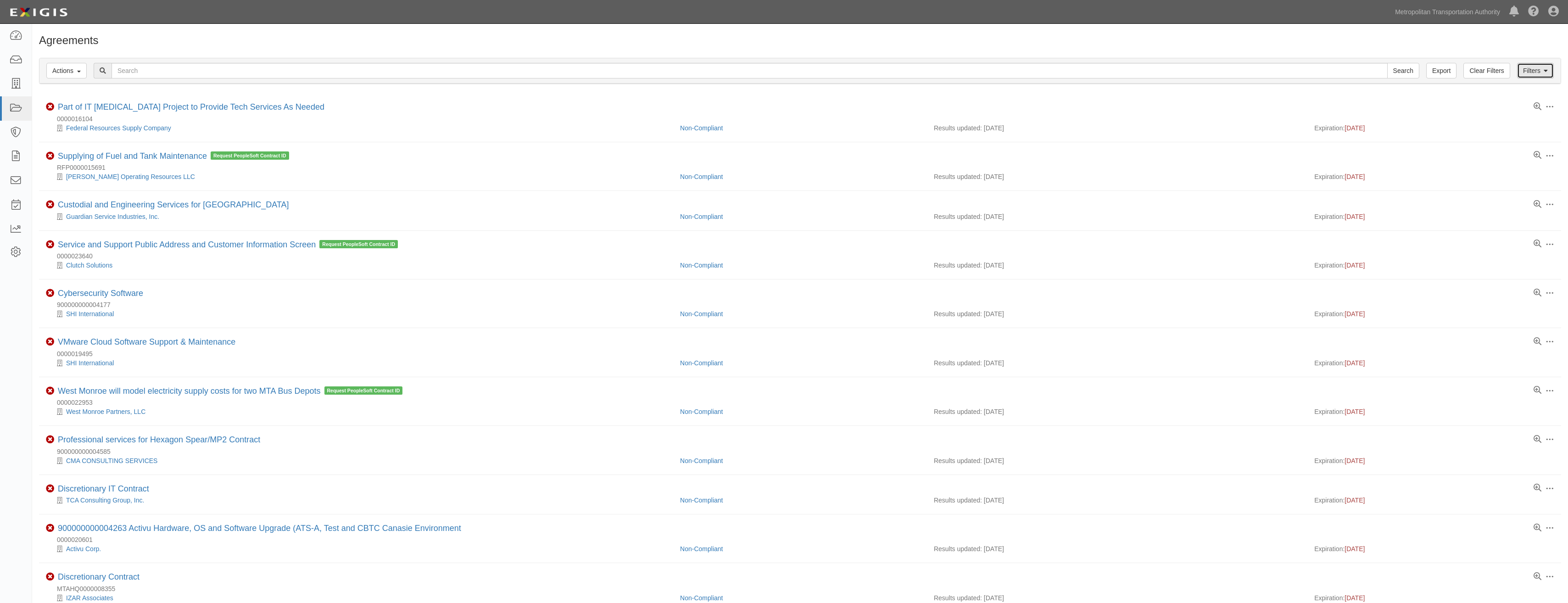
click at [1547, 75] on link "Filters" at bounding box center [1535, 71] width 37 height 16
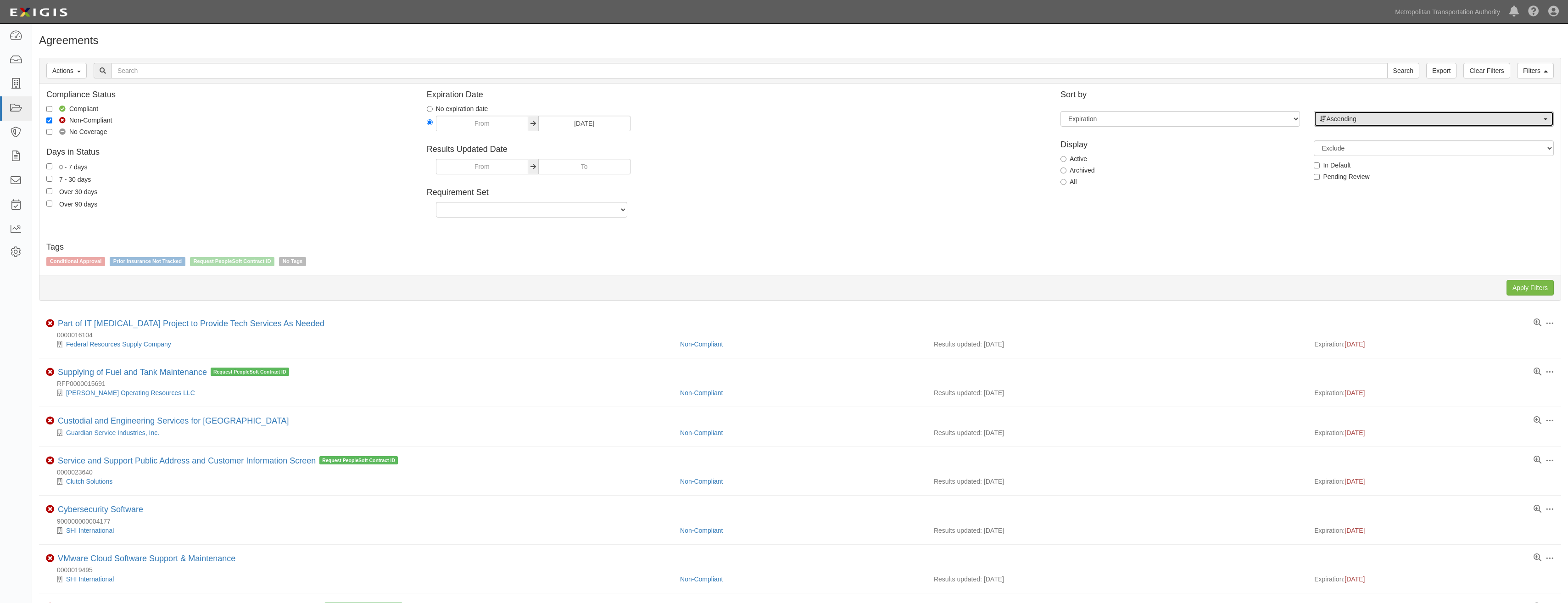
click at [1372, 121] on span "Ascending" at bounding box center [1430, 119] width 222 height 9
click at [1180, 117] on select "Expiration End date Name Results updated" at bounding box center [1180, 119] width 240 height 16
drag, startPoint x: 1245, startPoint y: 84, endPoint x: 1284, endPoint y: 92, distance: 39.8
click at [1245, 84] on div "Compliance Status Compliant Non-Compliant No Coverage Days in Status 0 - 7 days…" at bounding box center [800, 179] width 1521 height 191
click at [1361, 116] on span "Ascending" at bounding box center [1430, 119] width 222 height 9
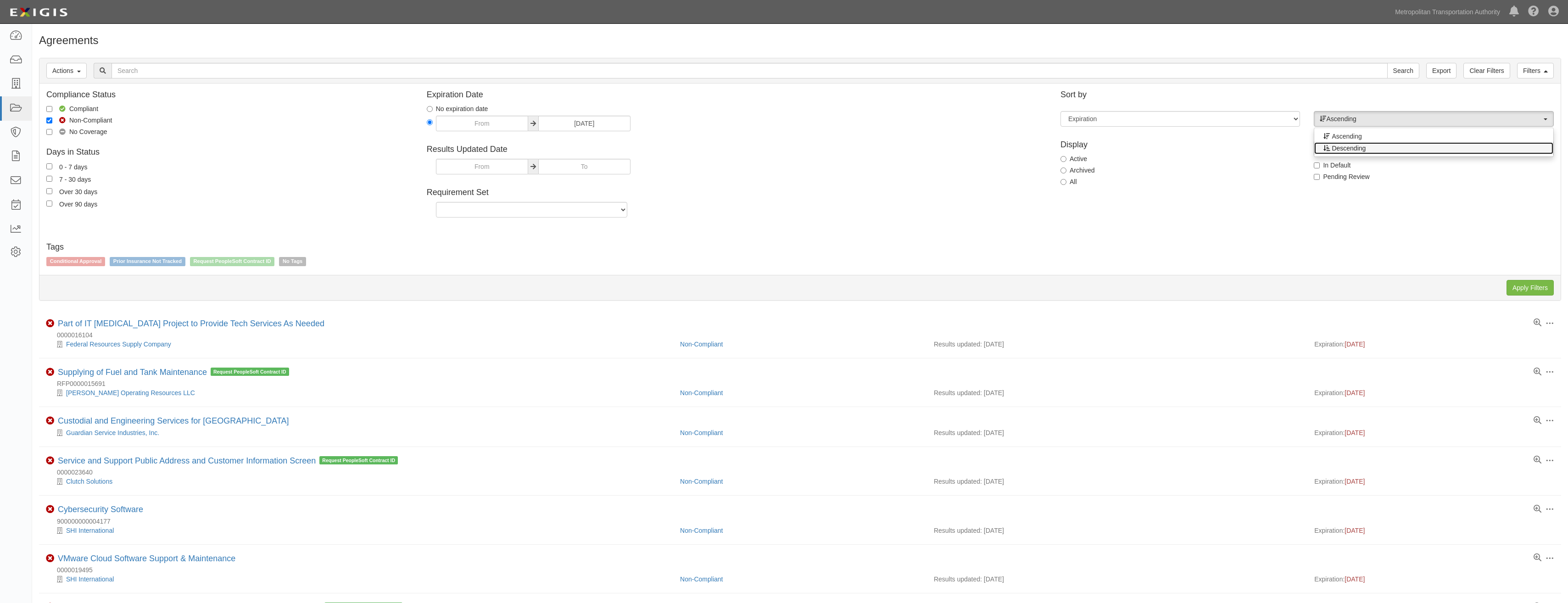
click at [1360, 146] on span "Descending" at bounding box center [1349, 148] width 34 height 9
select select "desc"
click at [1224, 109] on div "Expiration End date Name Results updated" at bounding box center [1180, 119] width 253 height 29
drag, startPoint x: 1222, startPoint y: 122, endPoint x: 1218, endPoint y: 127, distance: 6.4
click at [1222, 122] on select "Expiration End date Name Results updated" at bounding box center [1180, 119] width 240 height 16
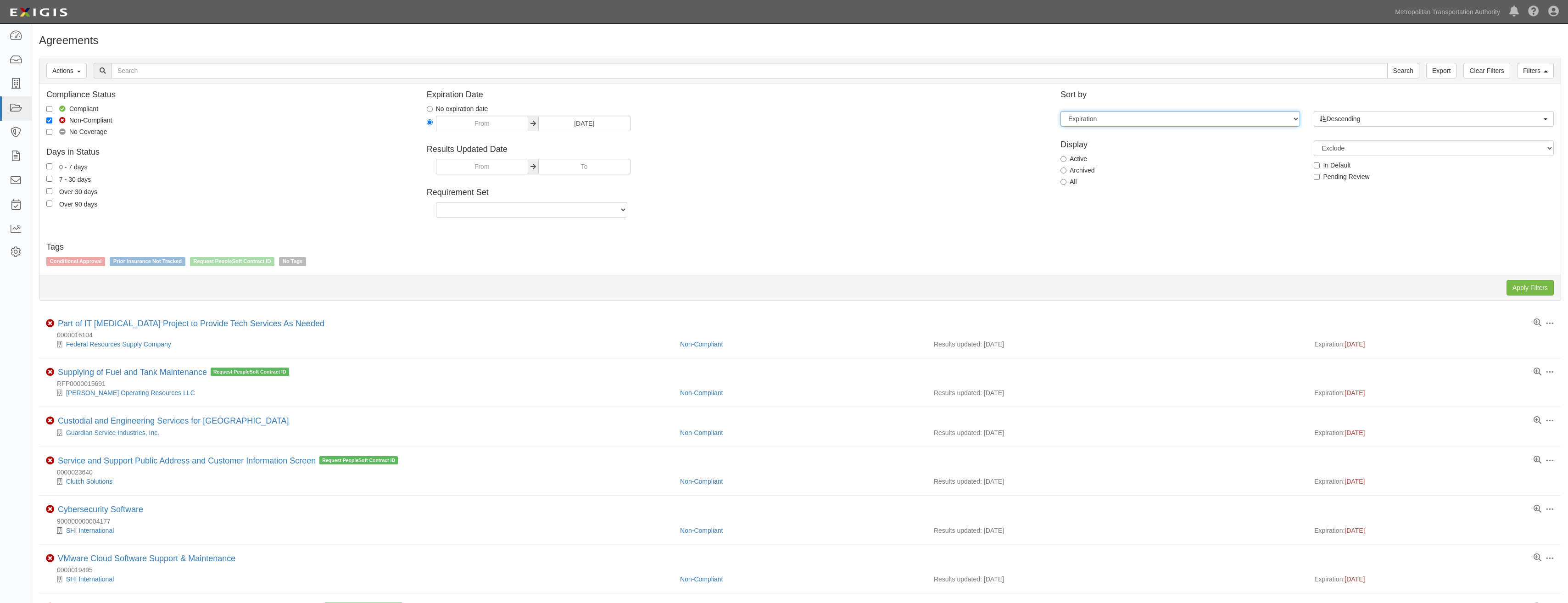
select select "ends_on"
click at [1061, 111] on select "Expiration End date Name Results updated" at bounding box center [1180, 119] width 240 height 16
click at [1419, 119] on span "Descending" at bounding box center [1430, 119] width 222 height 9
click at [1409, 133] on link "Ascending" at bounding box center [1434, 136] width 238 height 12
select select "asc"
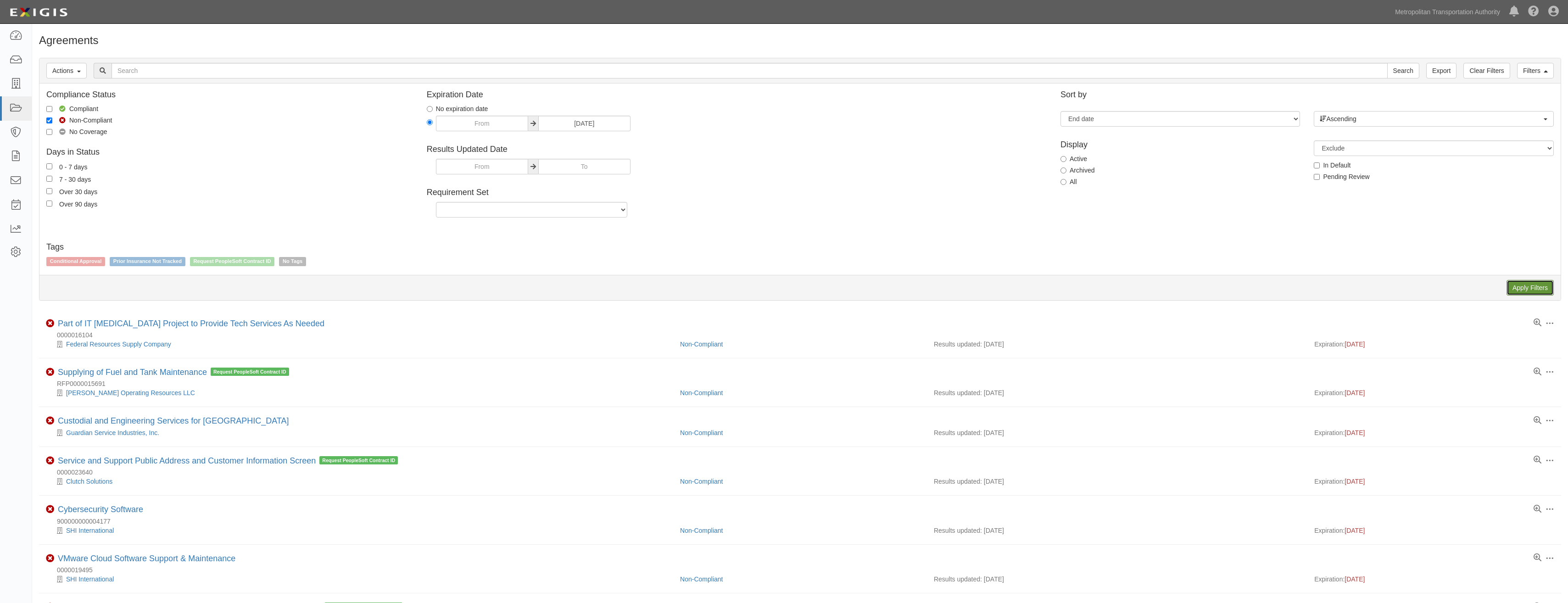
click at [1531, 290] on input "Apply Filters" at bounding box center [1529, 288] width 47 height 16
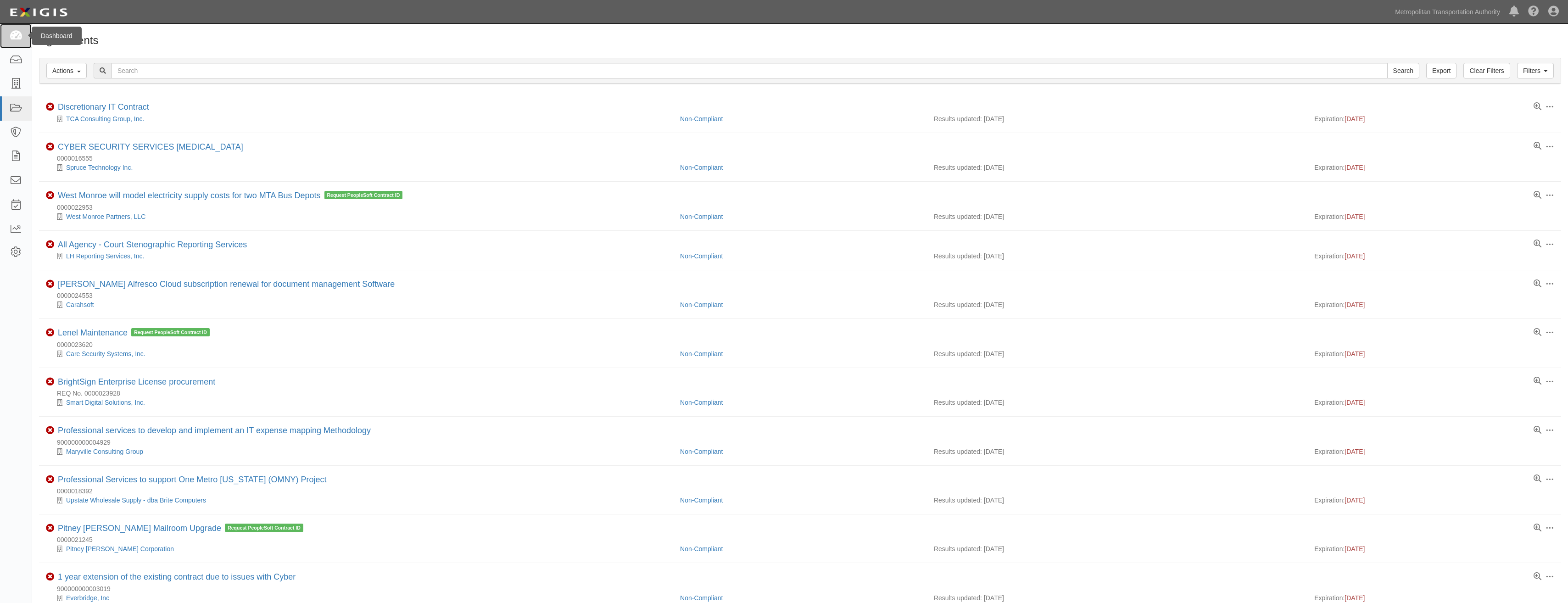
click at [12, 25] on link at bounding box center [16, 36] width 32 height 24
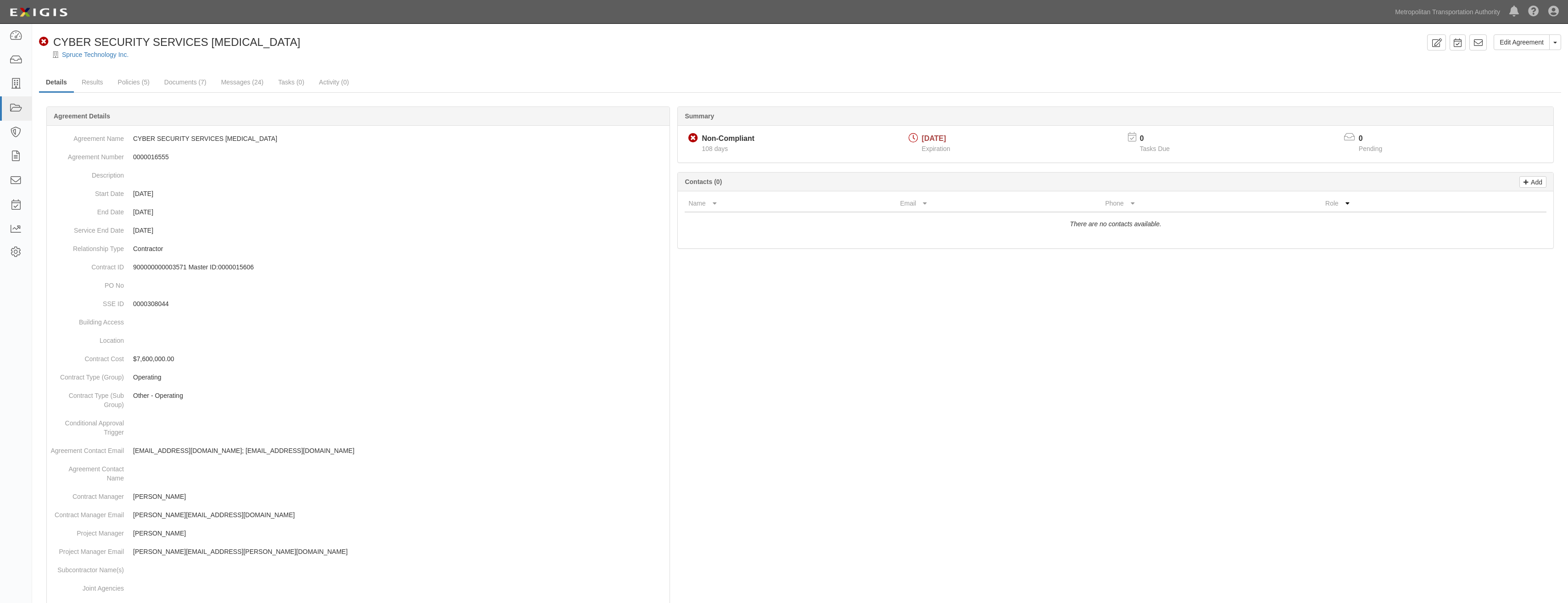
click at [1562, 41] on div "Edit Agreement Toggle Agreement Dropdown View Audit Trail Archive Agreement Del…" at bounding box center [800, 46] width 1536 height 25
click at [1558, 43] on button "Toggle Agreement Dropdown" at bounding box center [1555, 42] width 12 height 16
click at [1515, 72] on link "Archive Agreement" at bounding box center [1524, 72] width 73 height 12
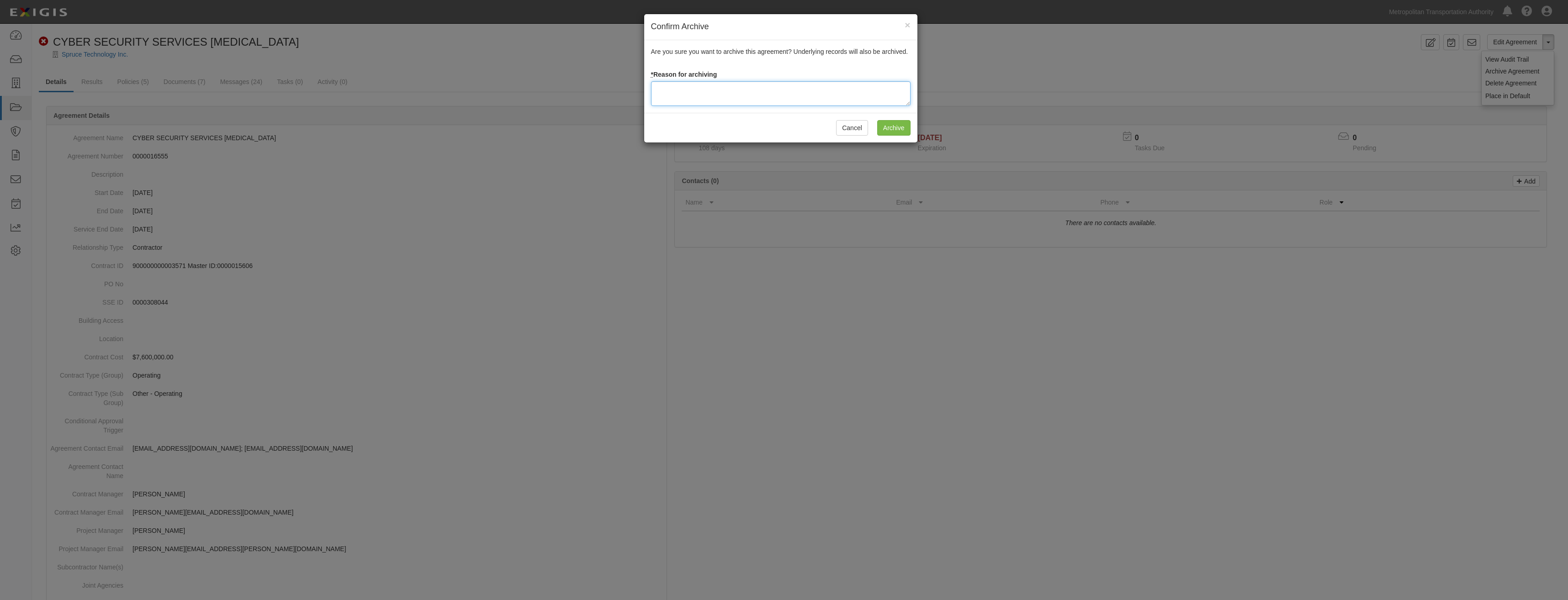
click at [816, 94] on textarea at bounding box center [781, 94] width 259 height 25
paste textarea "Closed"
type textarea "Closed"
click at [856, 130] on button "Cancel" at bounding box center [852, 128] width 32 height 16
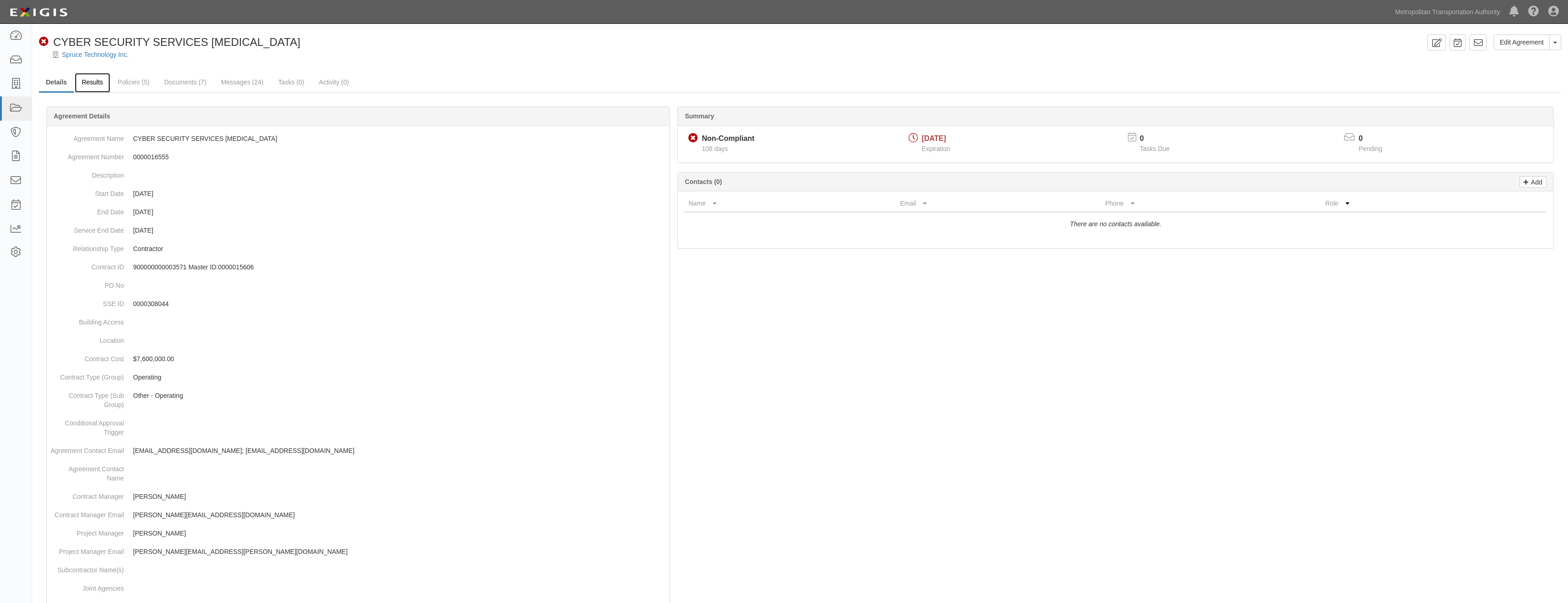
click at [90, 84] on link "Results" at bounding box center [92, 83] width 35 height 20
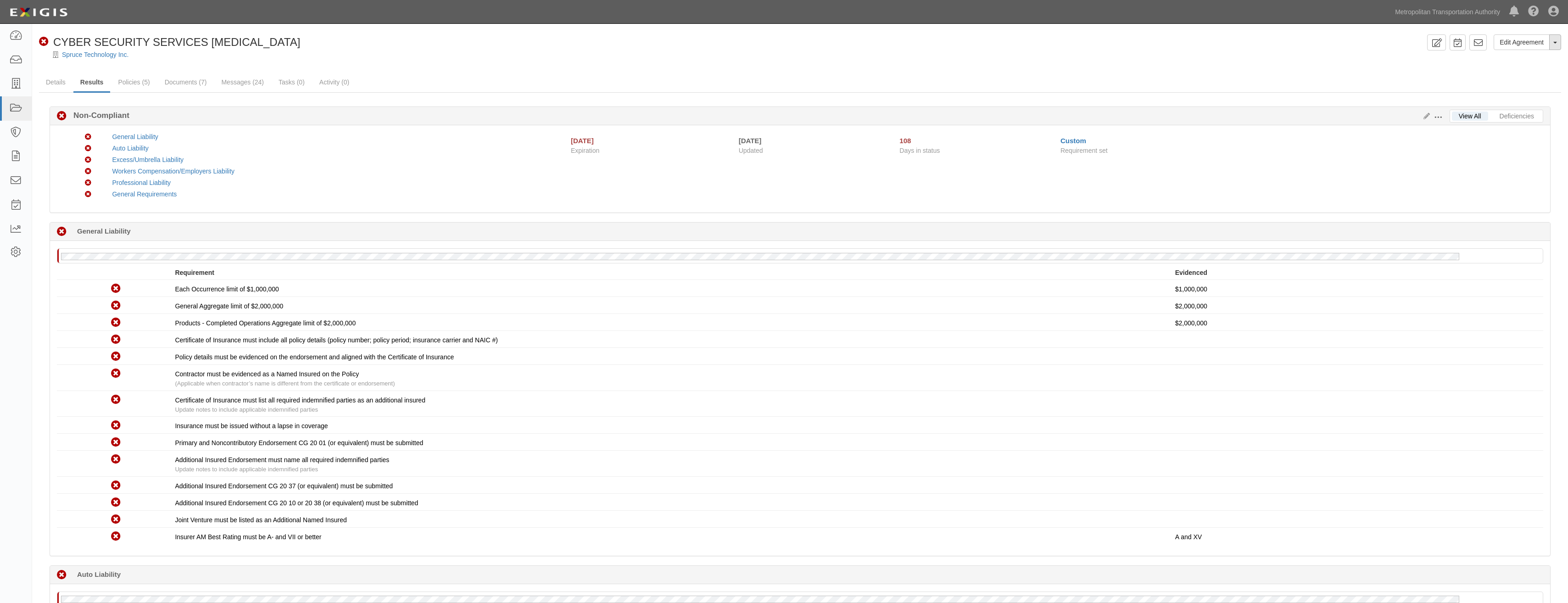
click at [1559, 46] on button "Toggle Agreement Dropdown" at bounding box center [1555, 42] width 12 height 16
click at [1514, 73] on link "Archive Agreement" at bounding box center [1524, 72] width 73 height 12
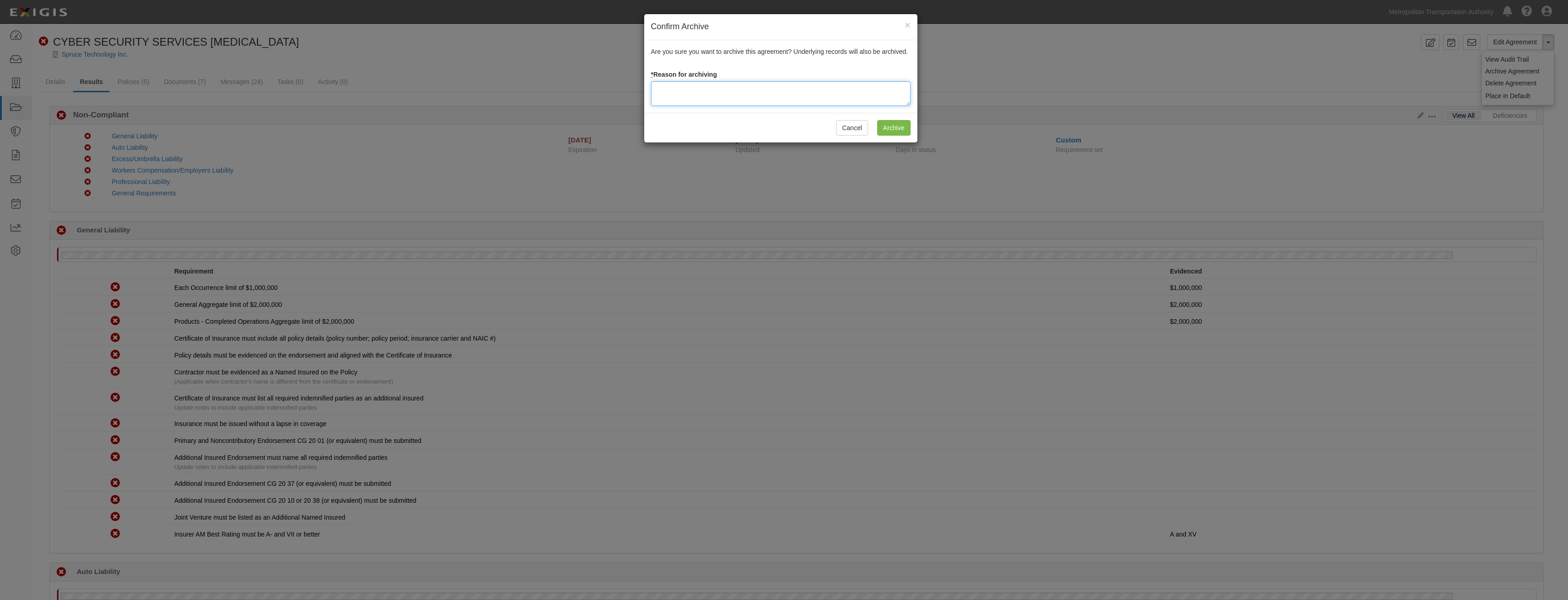
click at [713, 92] on textarea at bounding box center [781, 94] width 259 height 25
paste textarea "Closed"
type textarea "Closed"
click at [898, 131] on input "Archive" at bounding box center [894, 128] width 33 height 16
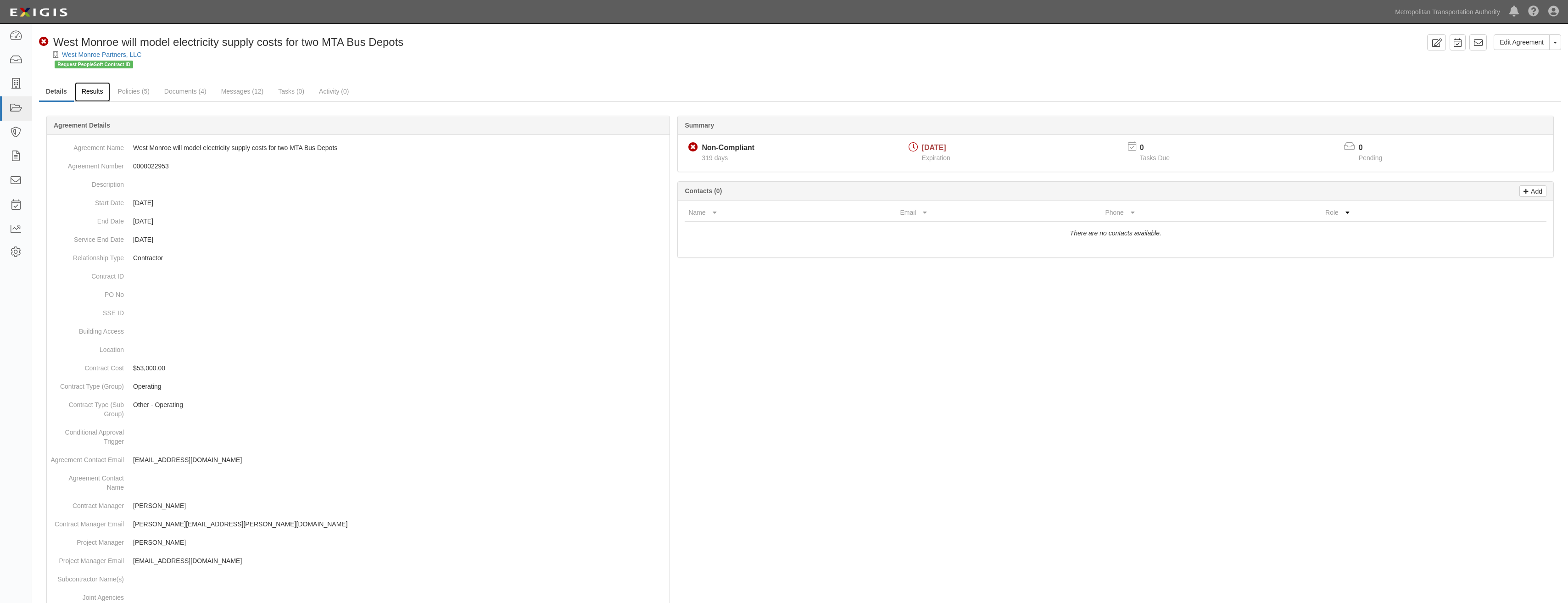
click at [97, 94] on link "Results" at bounding box center [92, 92] width 35 height 20
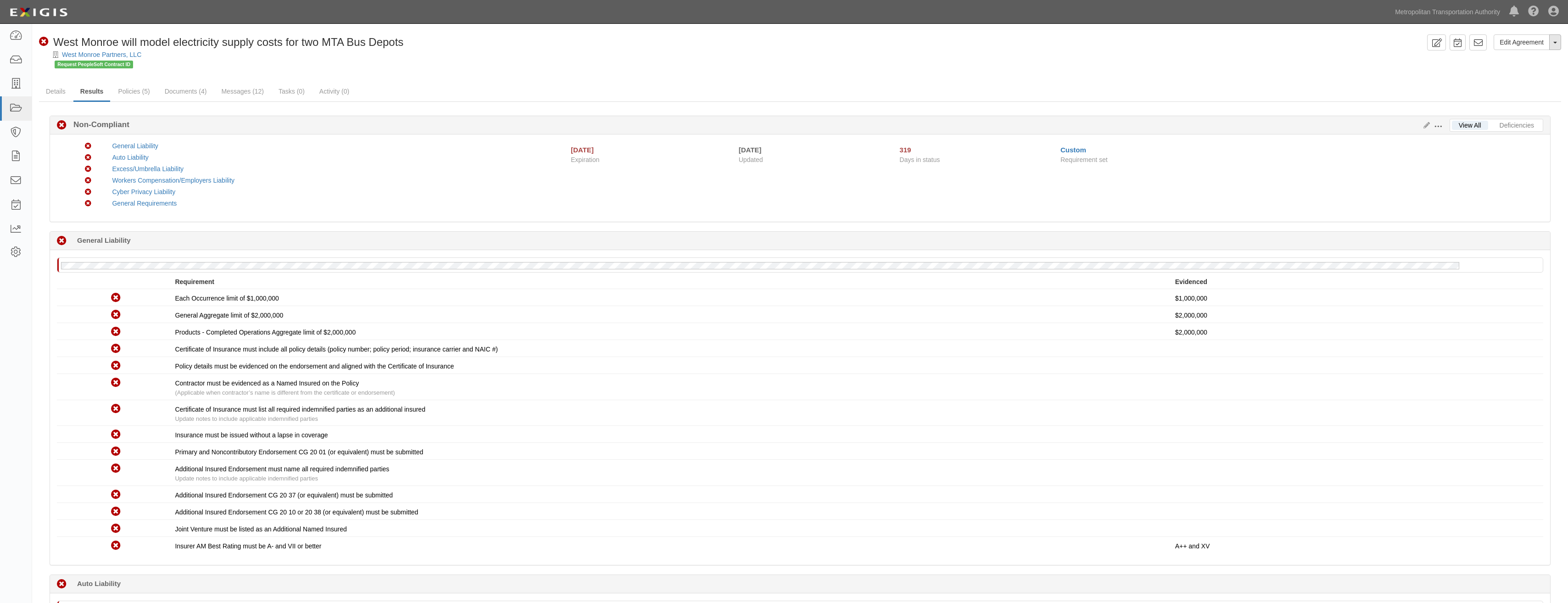
click at [1552, 44] on button "Toggle Agreement Dropdown" at bounding box center [1555, 42] width 12 height 16
click at [1522, 69] on link "Archive Agreement" at bounding box center [1524, 72] width 73 height 12
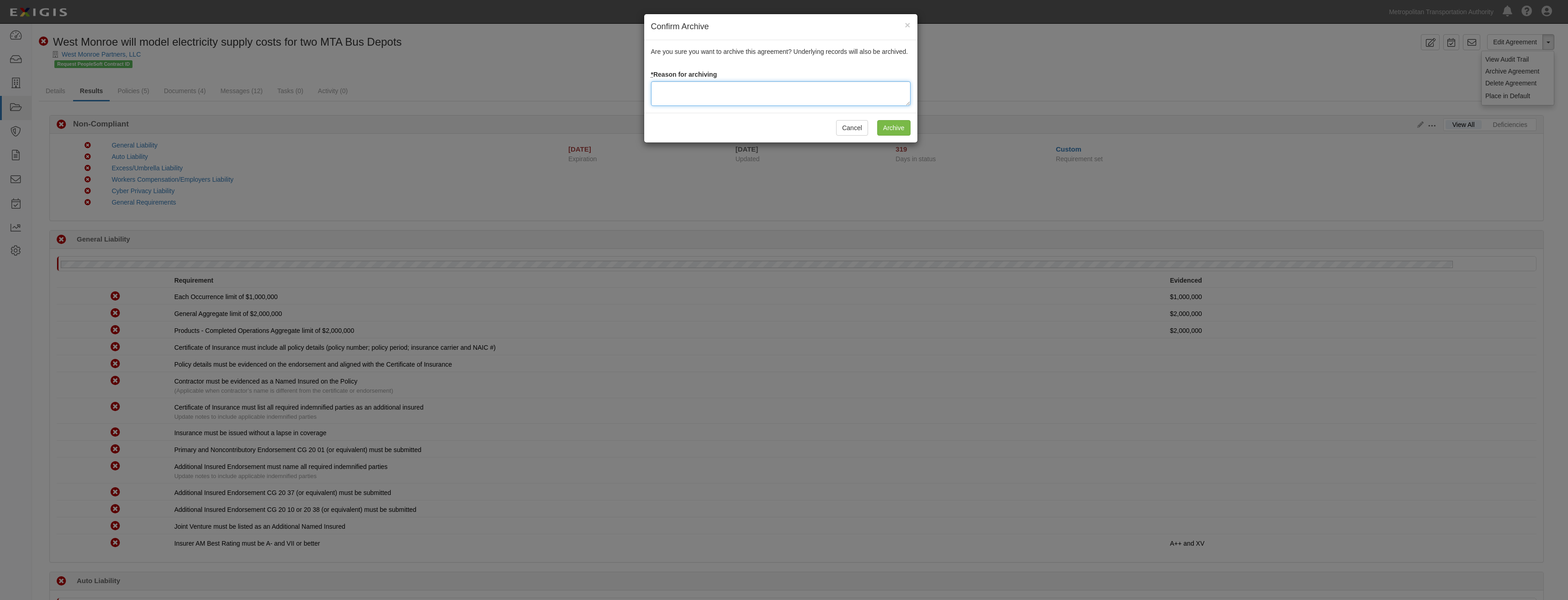
click at [783, 92] on textarea at bounding box center [781, 94] width 259 height 25
paste textarea "Closed"
type textarea "Closed"
click at [897, 124] on input "Archive" at bounding box center [894, 128] width 33 height 16
